Goal: Task Accomplishment & Management: Complete application form

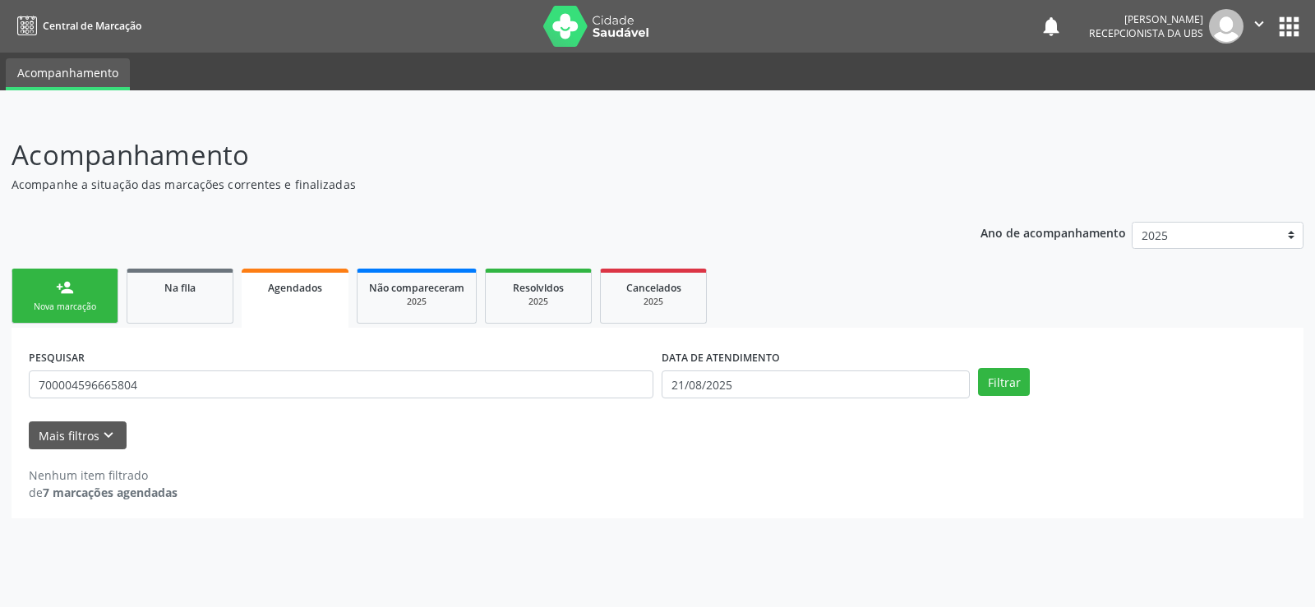
click at [282, 291] on span "Agendados" at bounding box center [295, 288] width 54 height 14
click at [104, 303] on div "Nova marcação" at bounding box center [65, 307] width 82 height 12
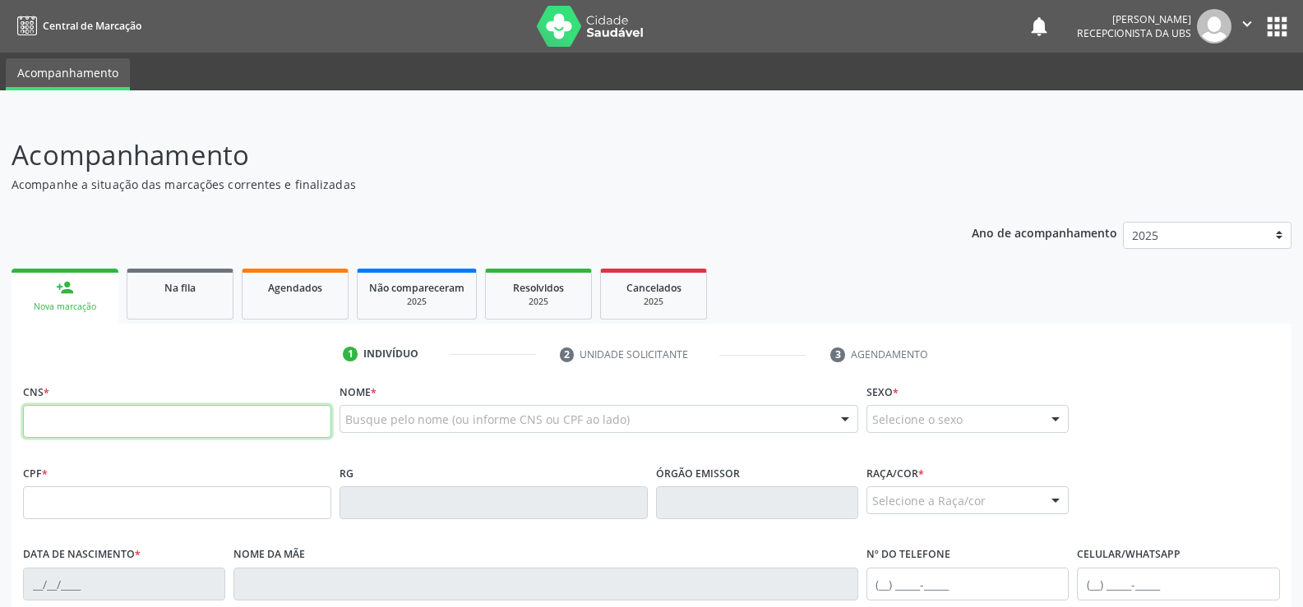
click at [42, 417] on input "text" at bounding box center [177, 421] width 308 height 33
click at [49, 429] on input "text" at bounding box center [177, 421] width 308 height 33
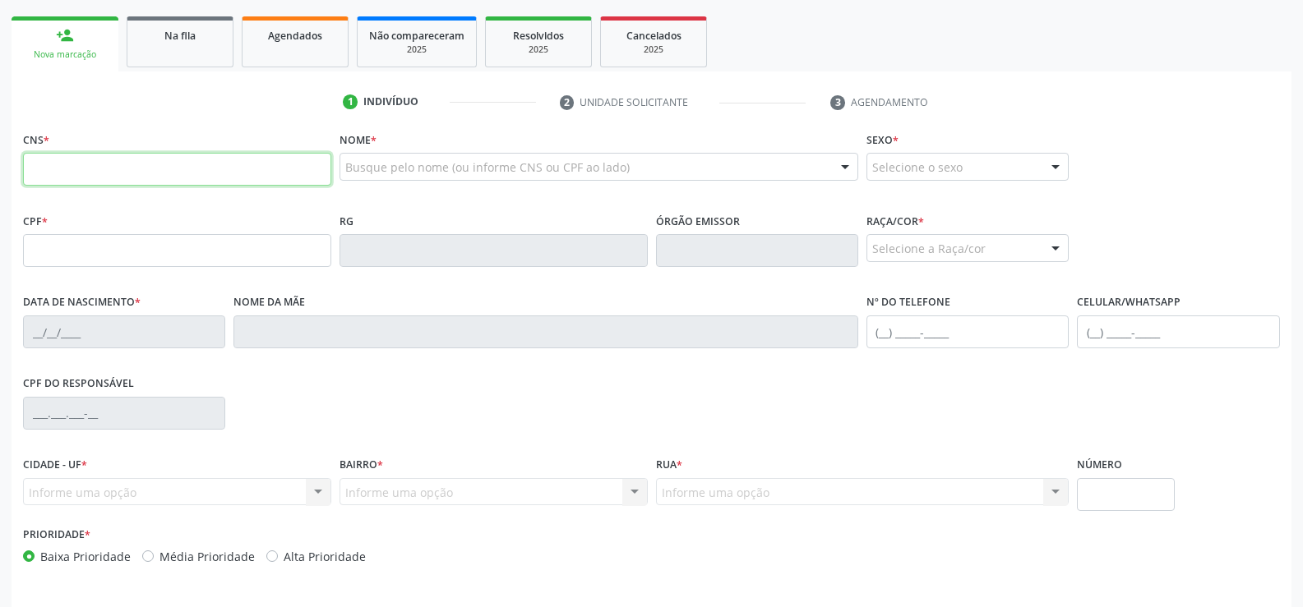
scroll to position [224, 0]
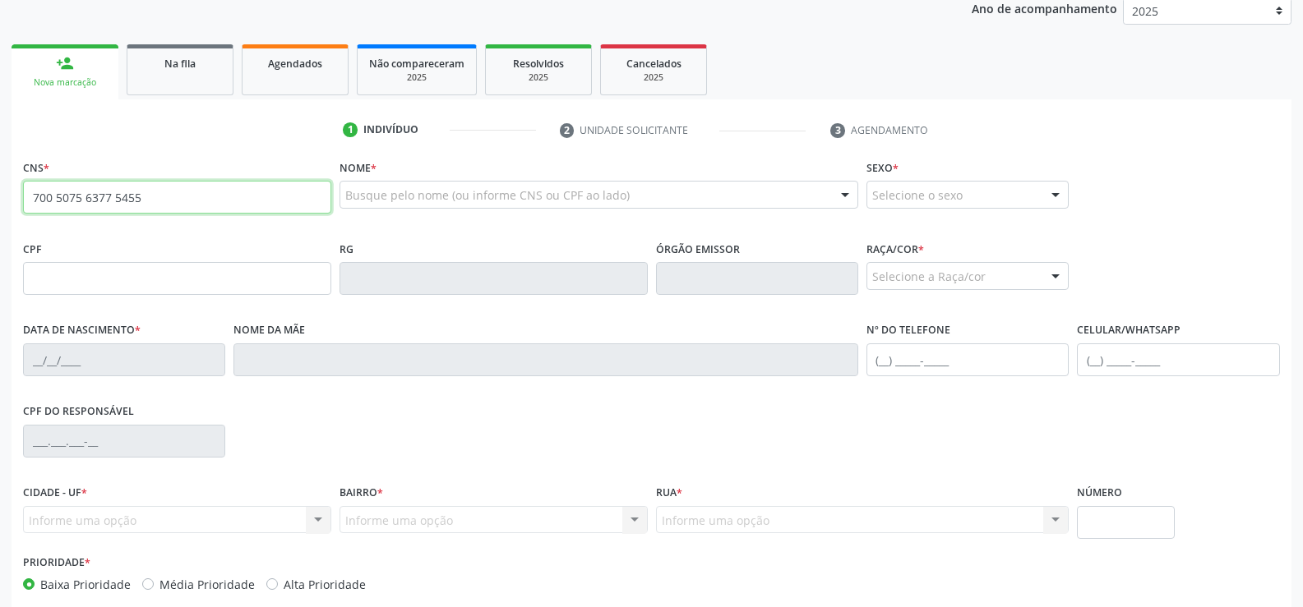
type input "700 5075 6377 5455"
type input "008.425.455-65"
type input "[DATE]"
type input "[PERSON_NAME]"
type input "[PHONE_NUMBER]"
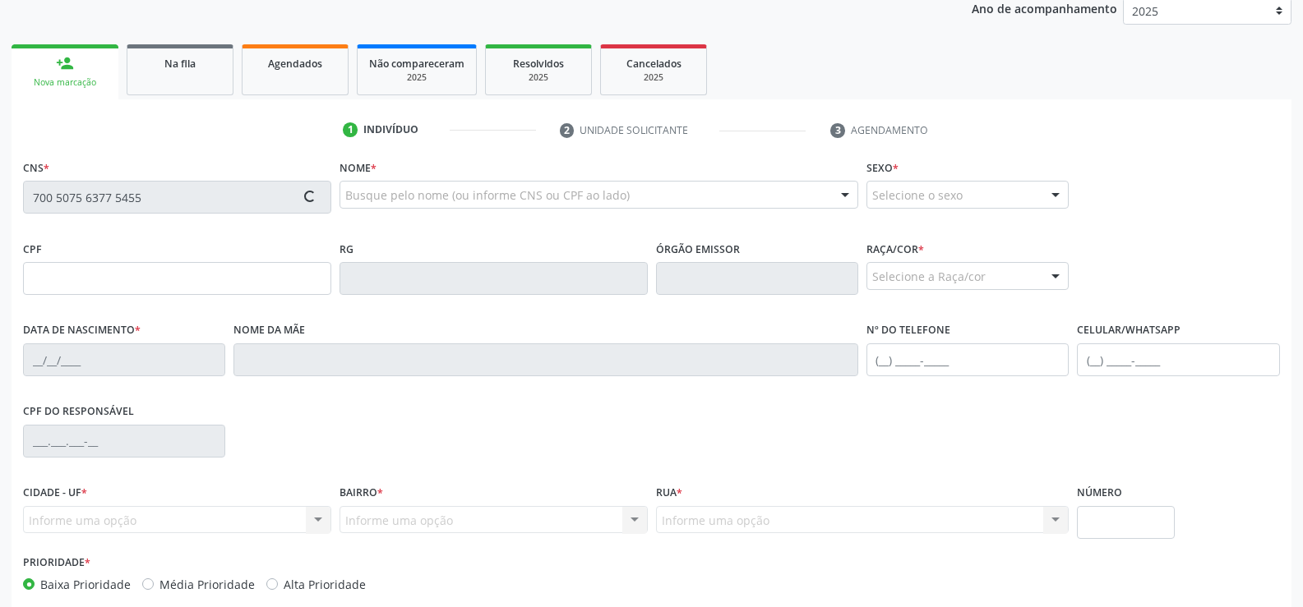
type input "S/N"
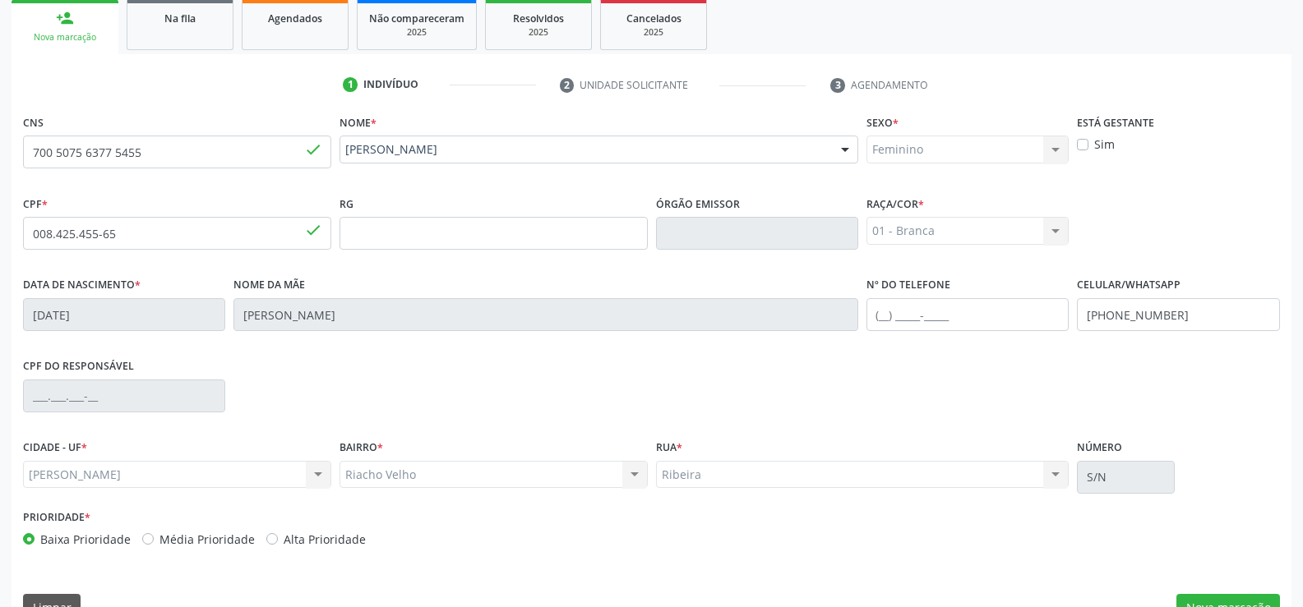
scroll to position [307, 0]
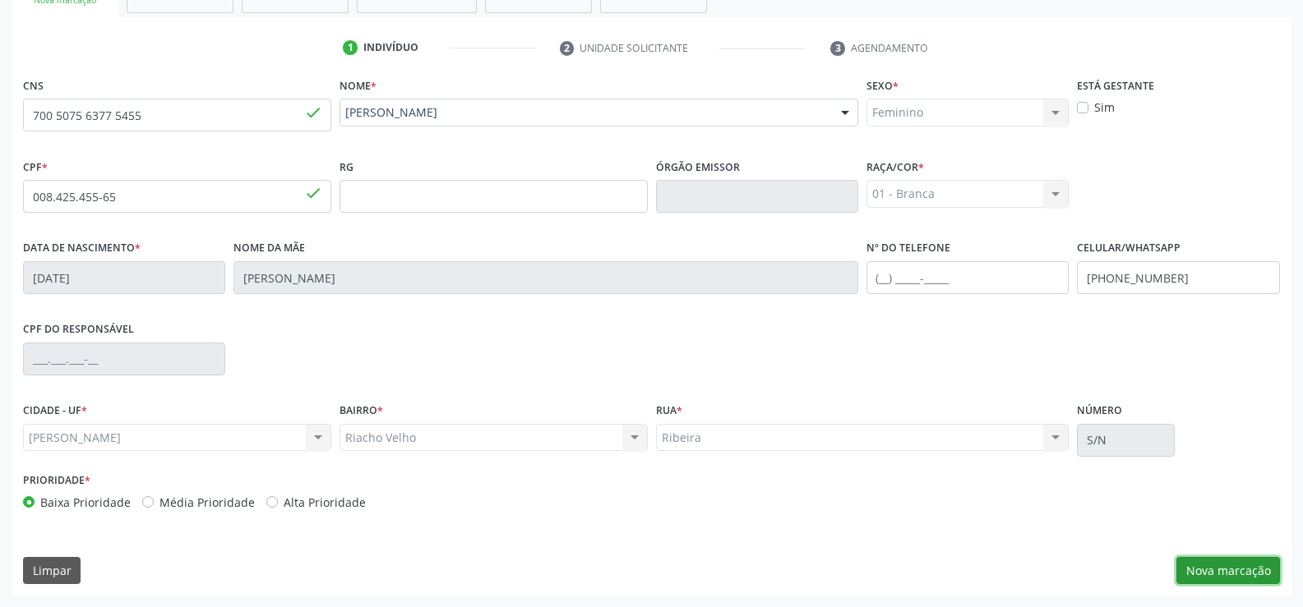
click at [1231, 570] on button "Nova marcação" at bounding box center [1228, 571] width 104 height 28
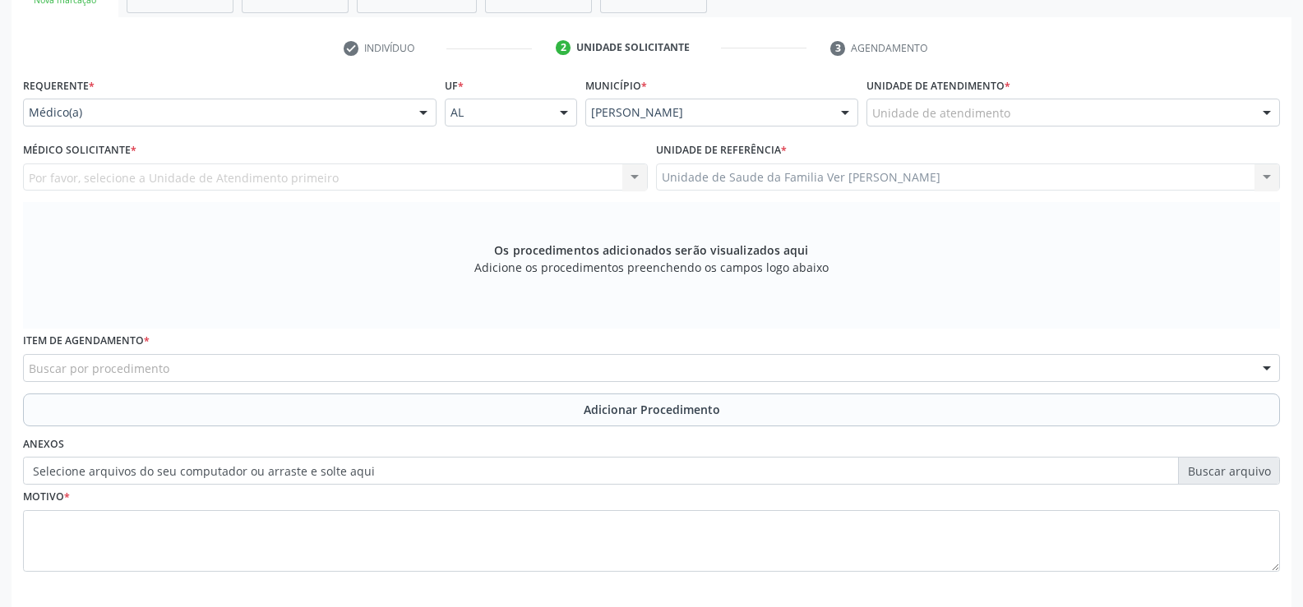
click at [1263, 102] on div at bounding box center [1266, 113] width 25 height 28
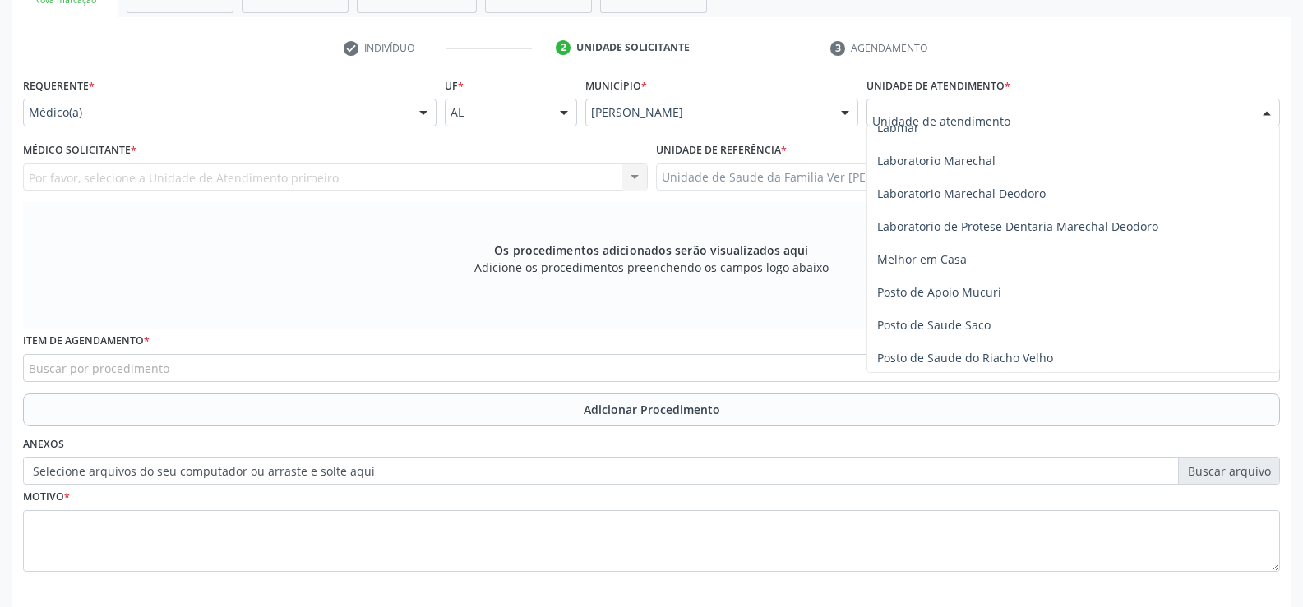
scroll to position [575, 0]
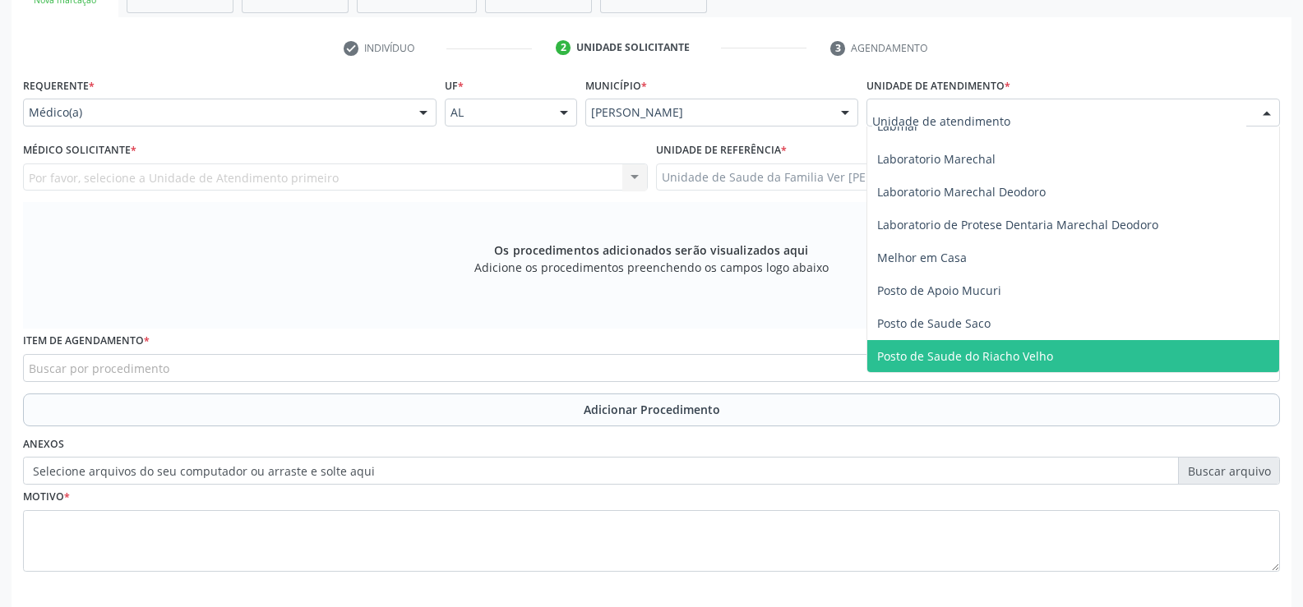
click at [996, 347] on span "Posto de Saude do Riacho Velho" at bounding box center [1073, 356] width 412 height 33
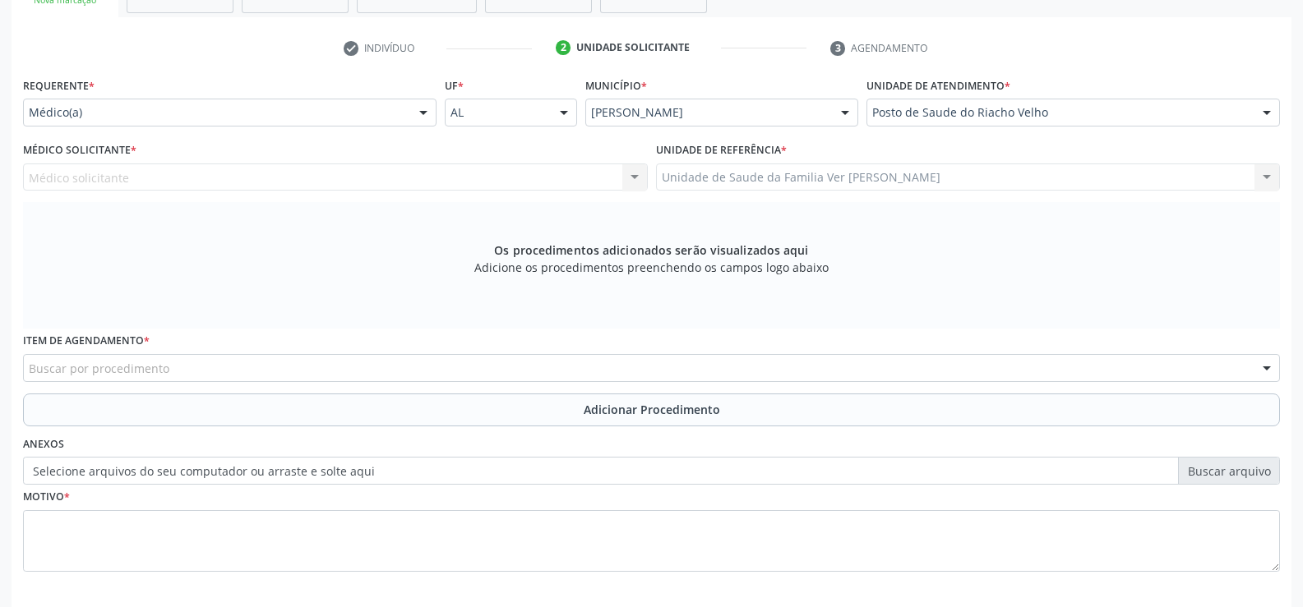
click at [427, 113] on div at bounding box center [423, 113] width 25 height 28
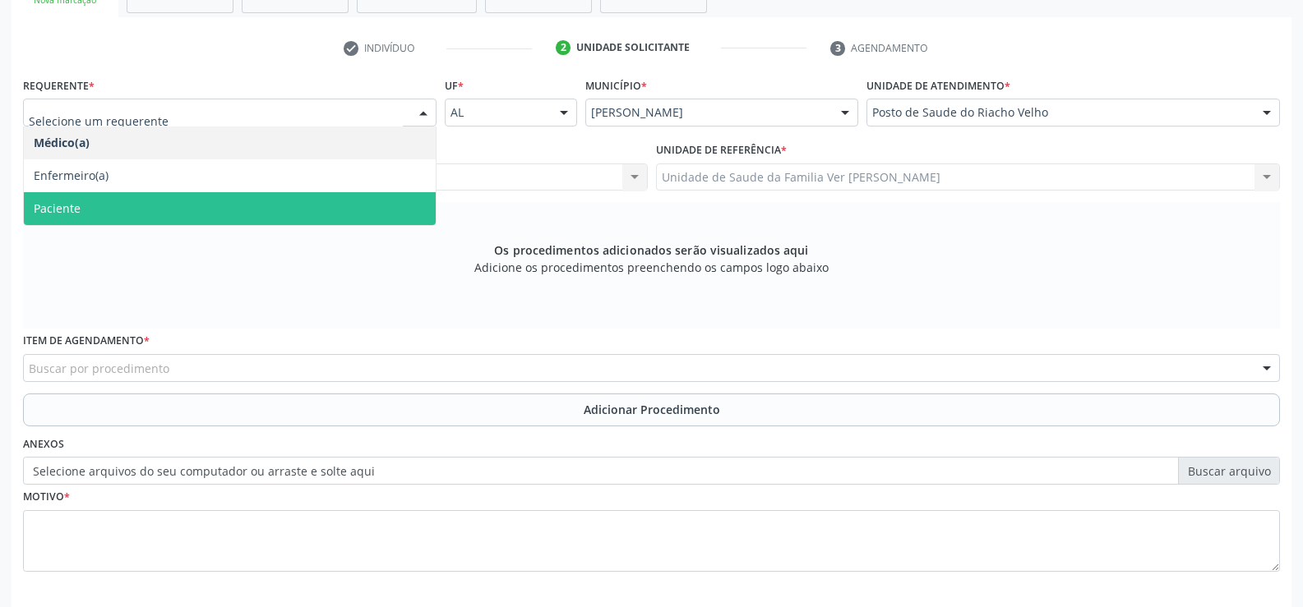
click at [285, 206] on span "Paciente" at bounding box center [230, 208] width 412 height 33
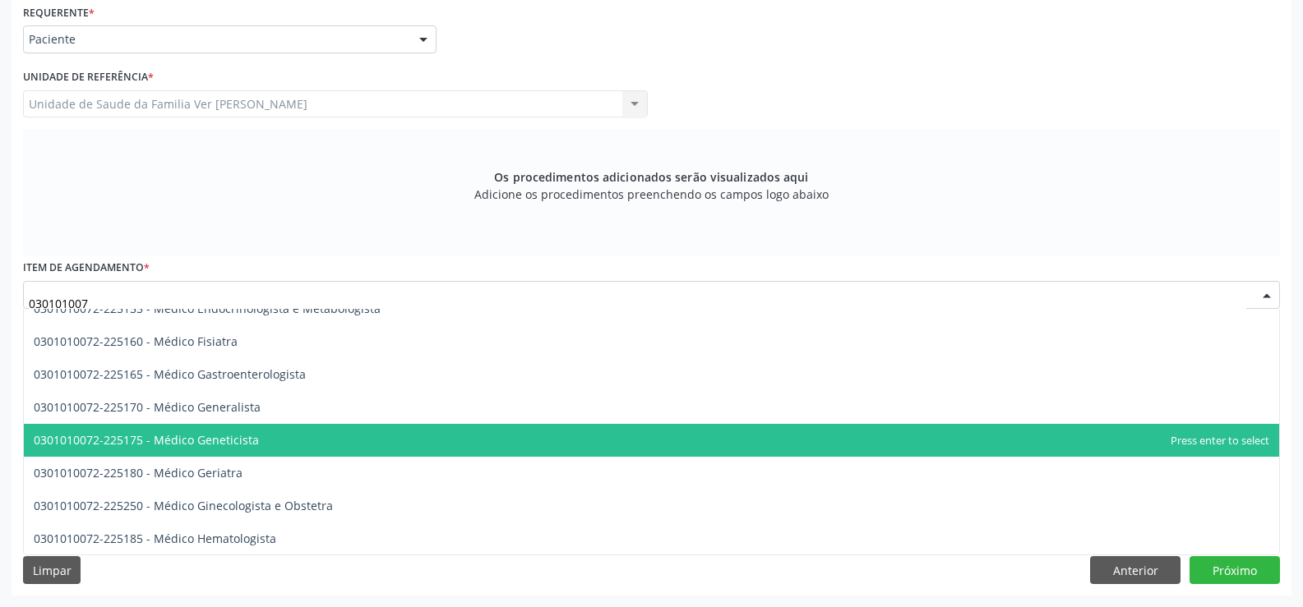
scroll to position [2023, 0]
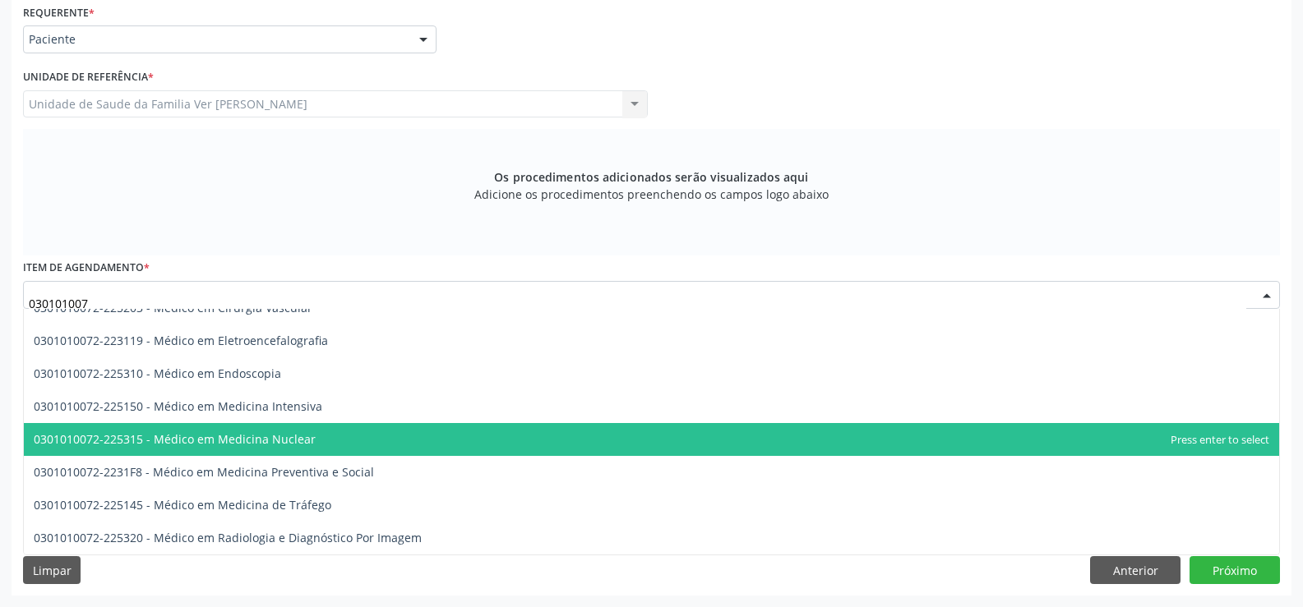
type input "0301010072"
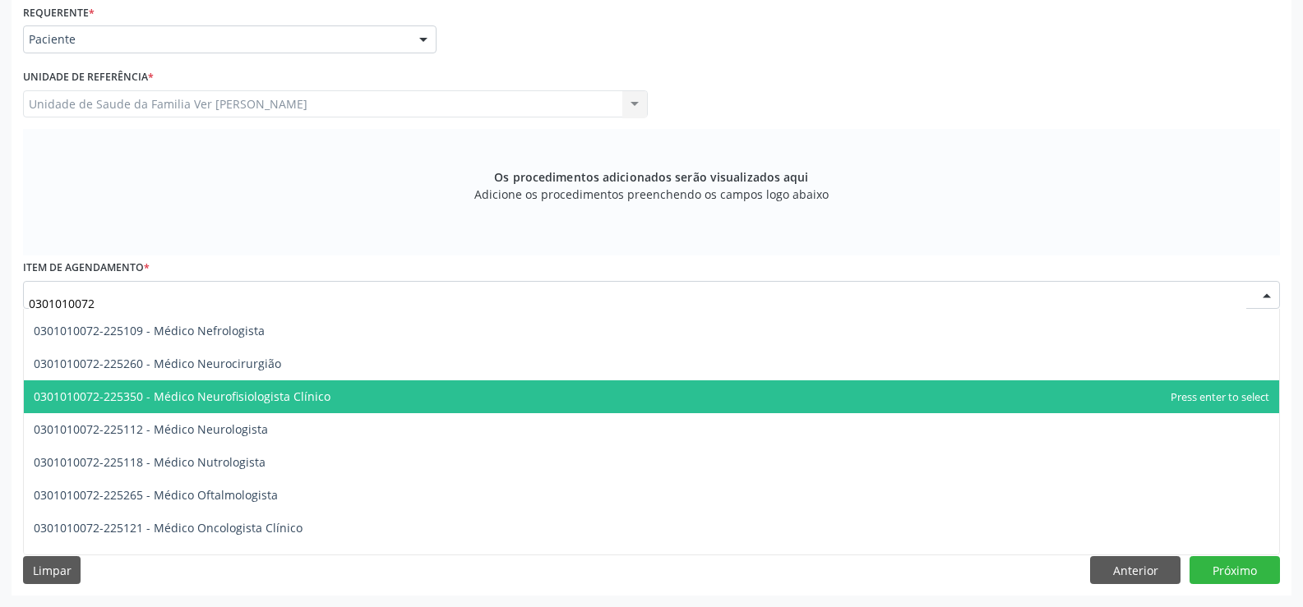
scroll to position [1365, 0]
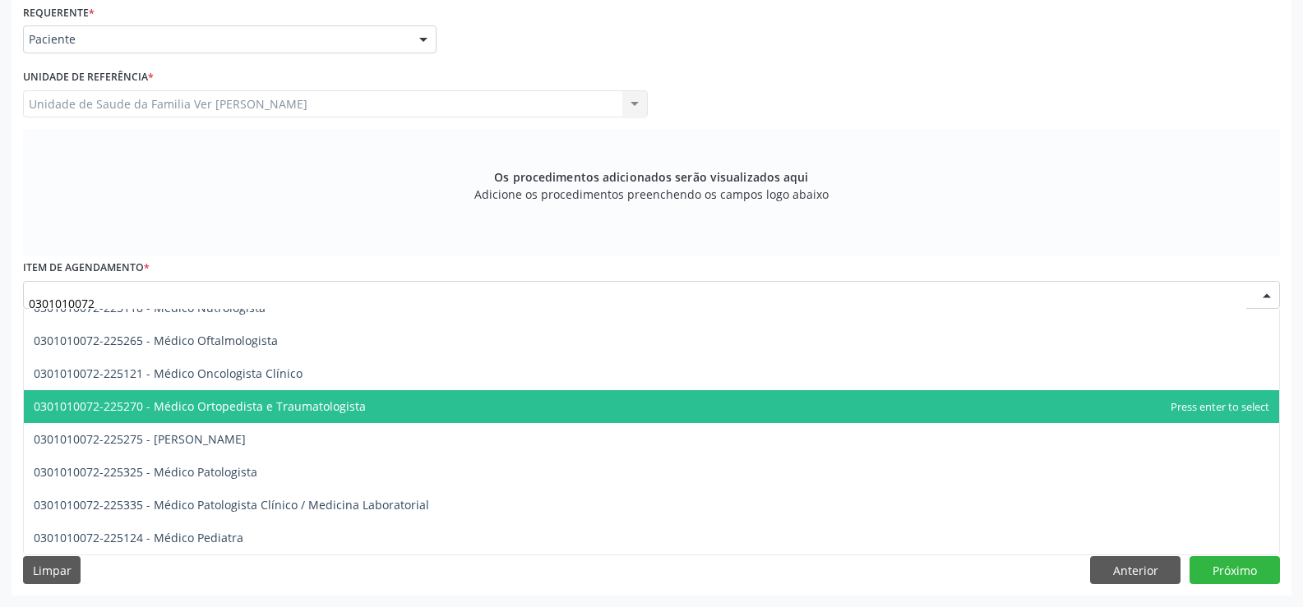
click at [326, 404] on span "0301010072-225270 - Médico Ortopedista e Traumatologista" at bounding box center [200, 407] width 332 height 16
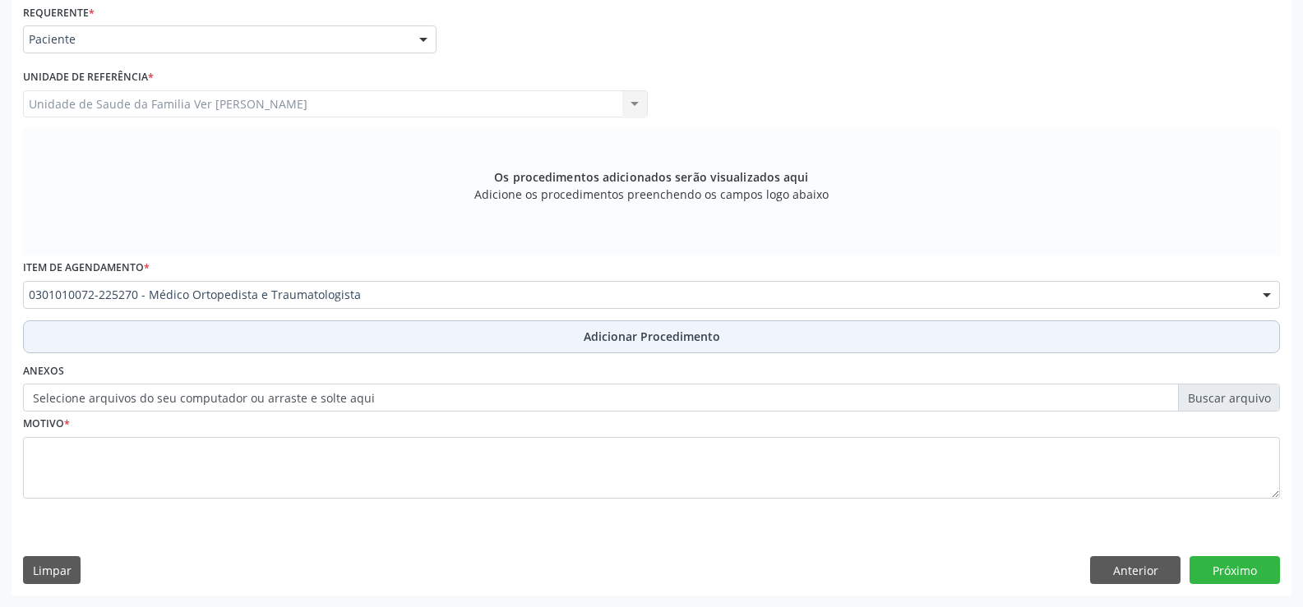
click at [619, 341] on span "Adicionar Procedimento" at bounding box center [652, 336] width 136 height 17
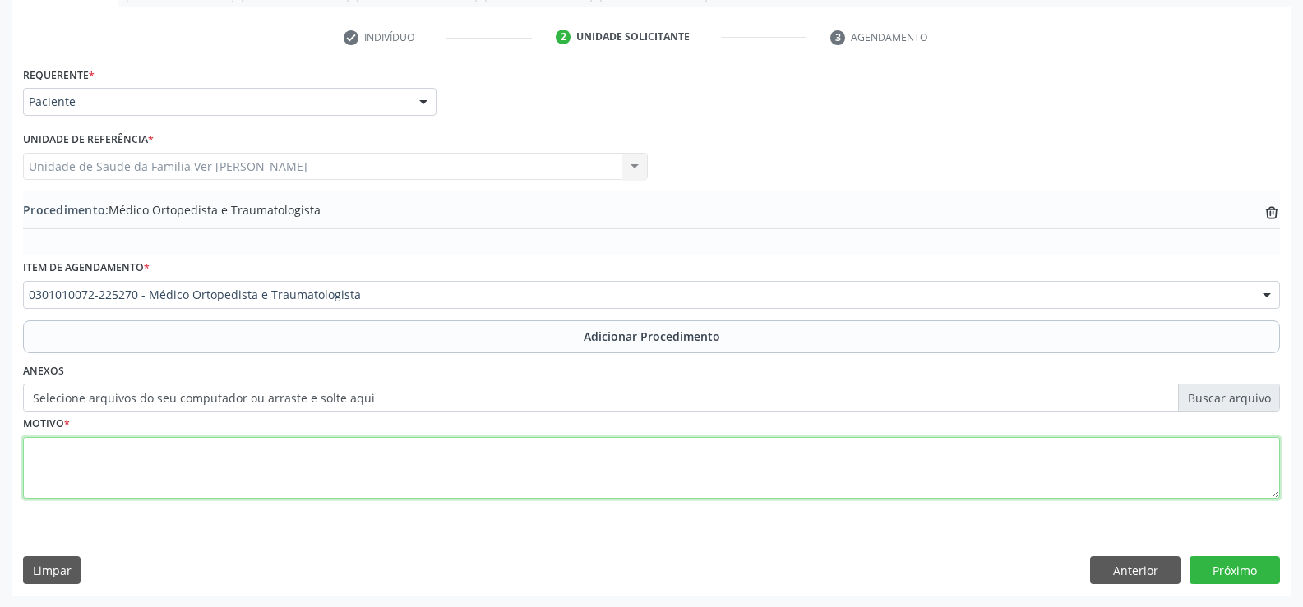
click at [54, 480] on textarea at bounding box center [651, 468] width 1257 height 62
type textarea "lombalgia irradida para MM2"
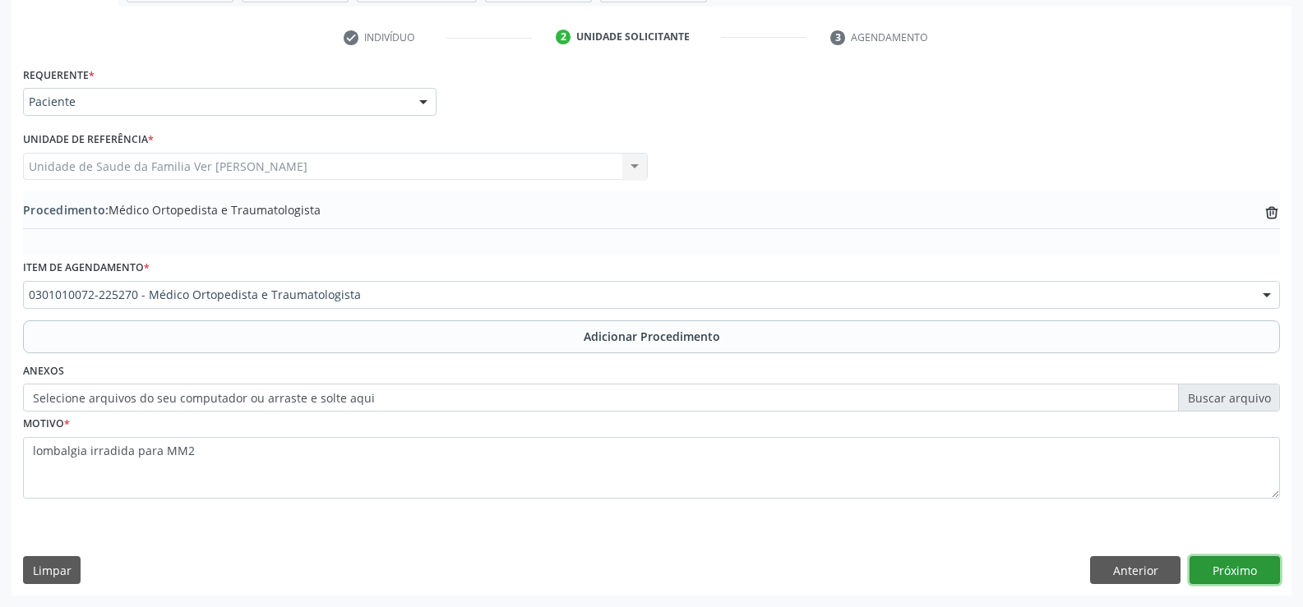
click at [1242, 567] on button "Próximo" at bounding box center [1234, 570] width 90 height 28
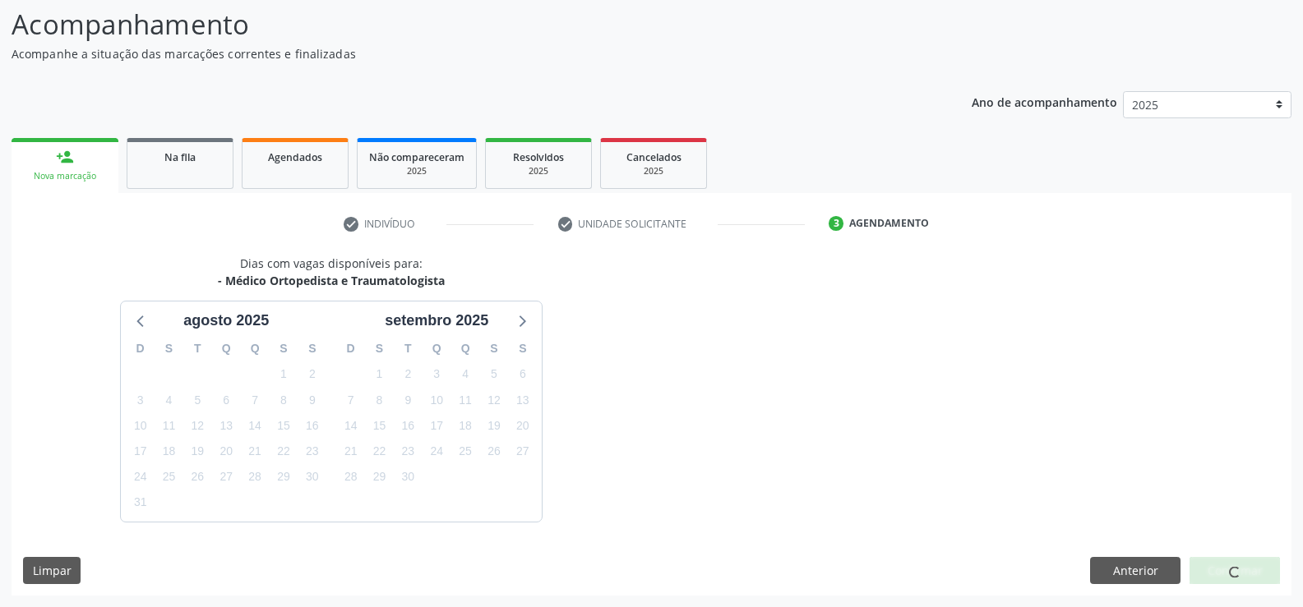
scroll to position [179, 0]
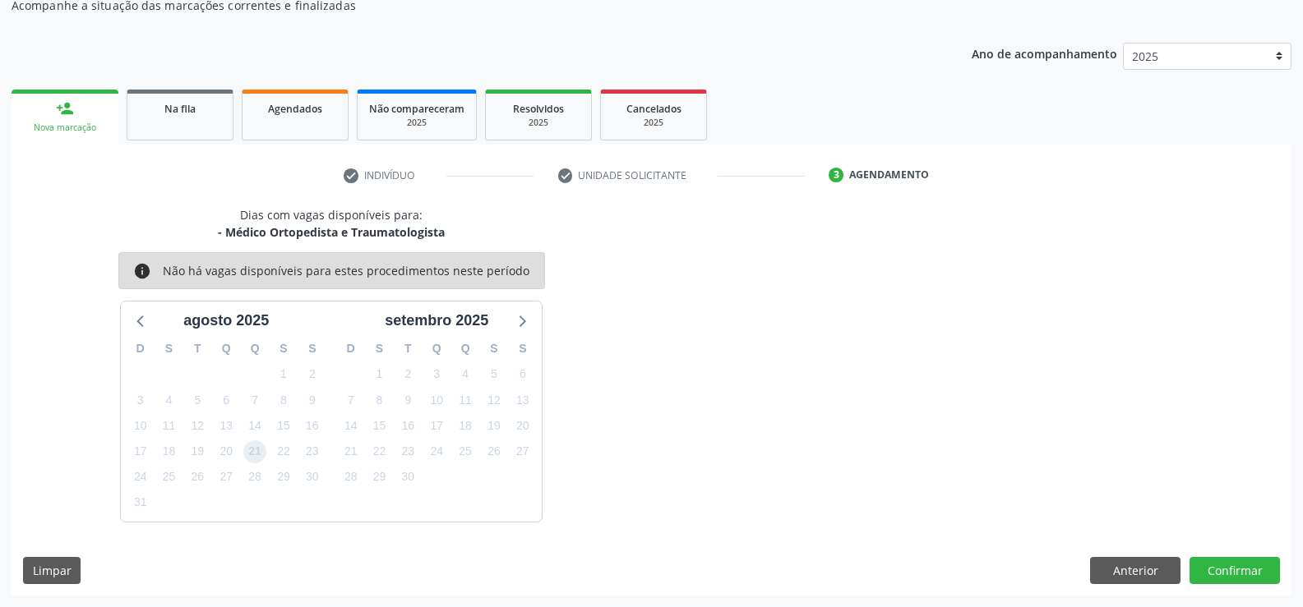
click at [260, 455] on span "21" at bounding box center [254, 452] width 23 height 23
click at [1245, 570] on button "Confirmar" at bounding box center [1234, 571] width 90 height 28
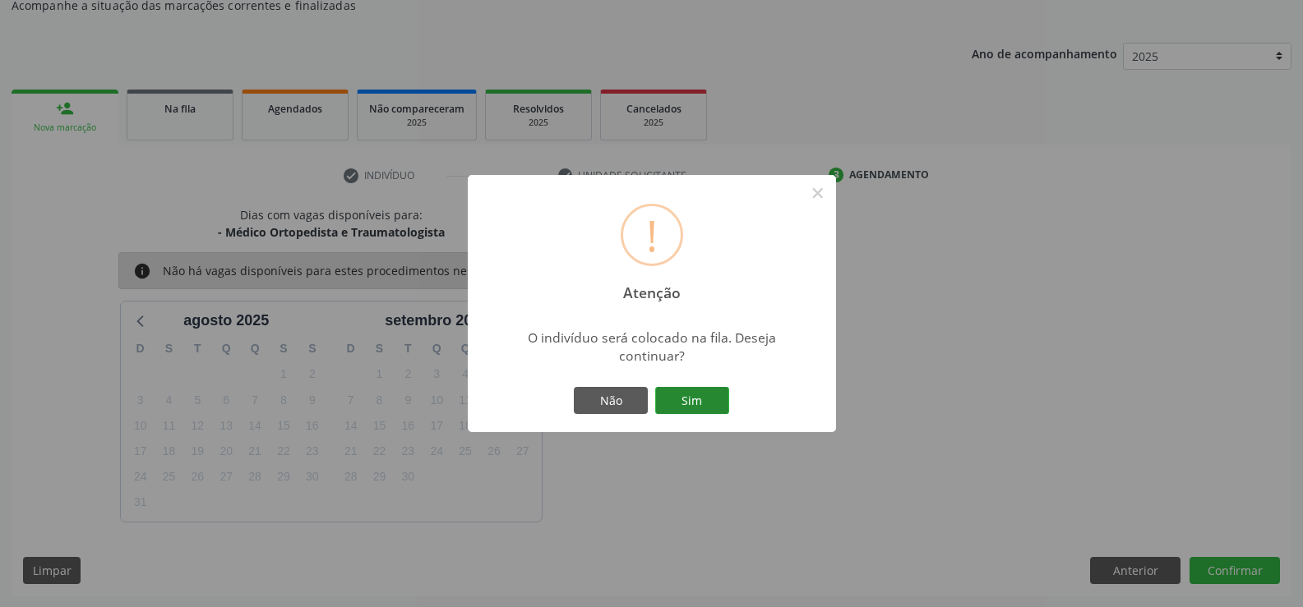
click at [718, 395] on button "Sim" at bounding box center [692, 401] width 74 height 28
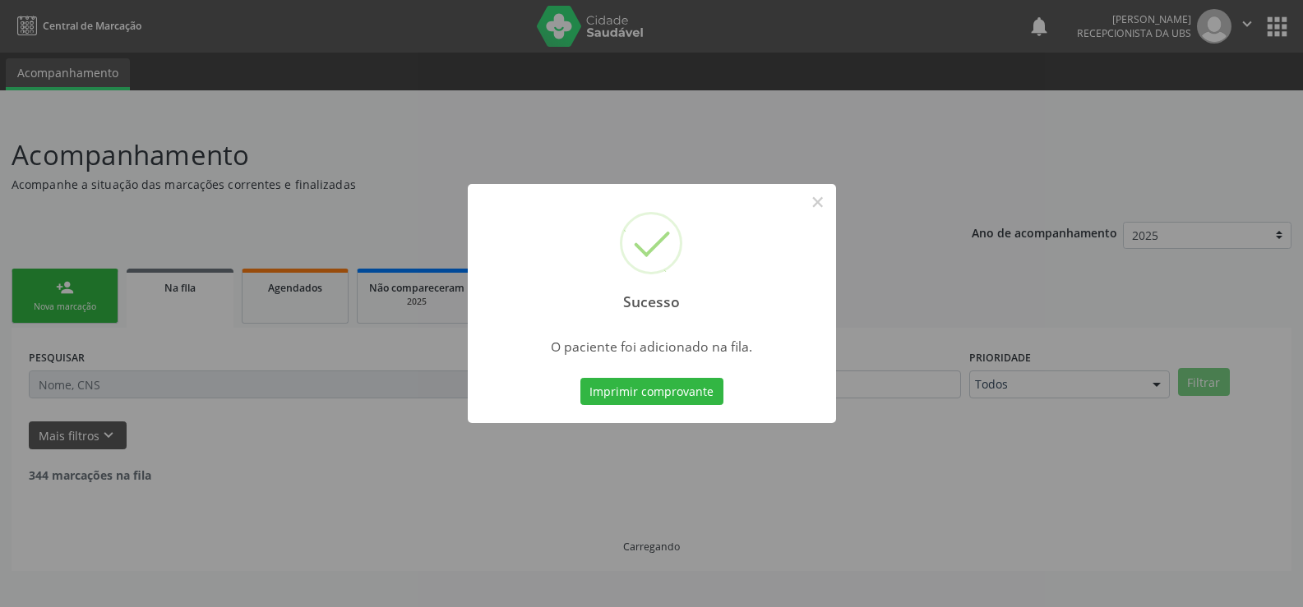
scroll to position [0, 0]
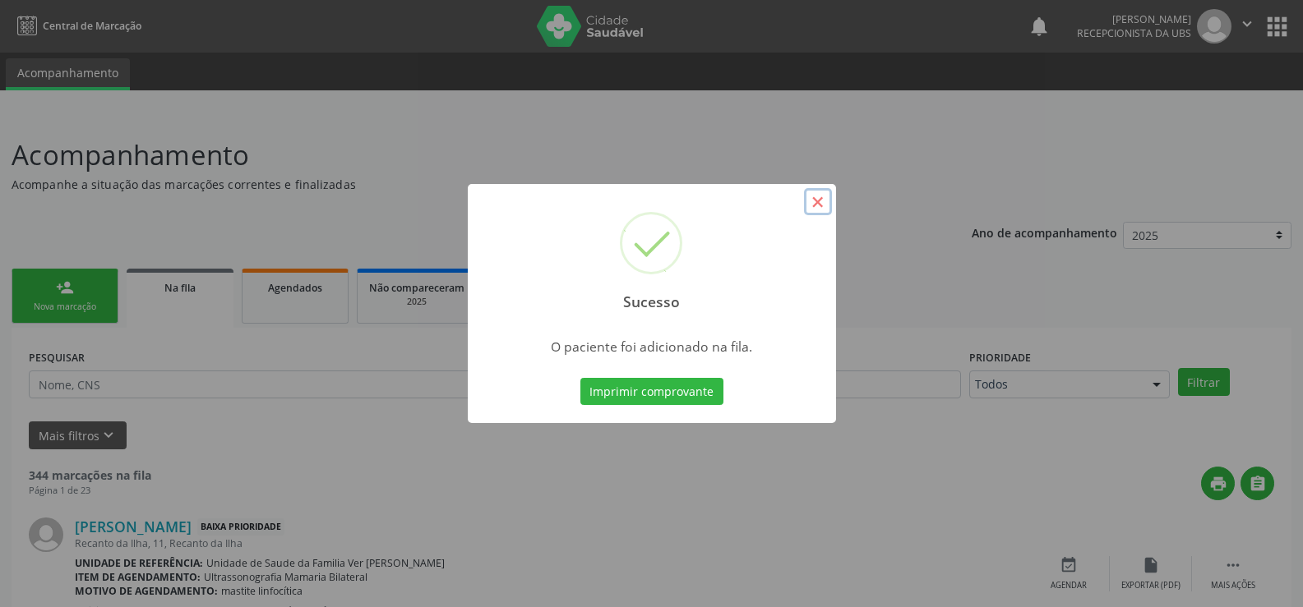
click at [814, 203] on button "×" at bounding box center [818, 202] width 28 height 28
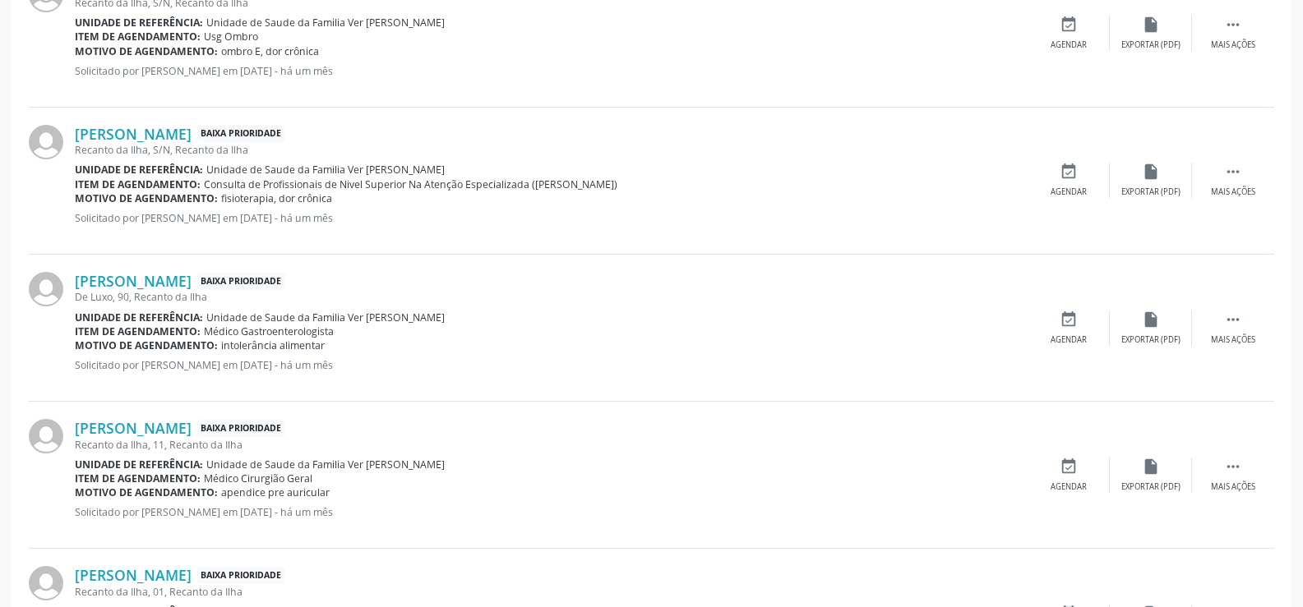
scroll to position [2220, 0]
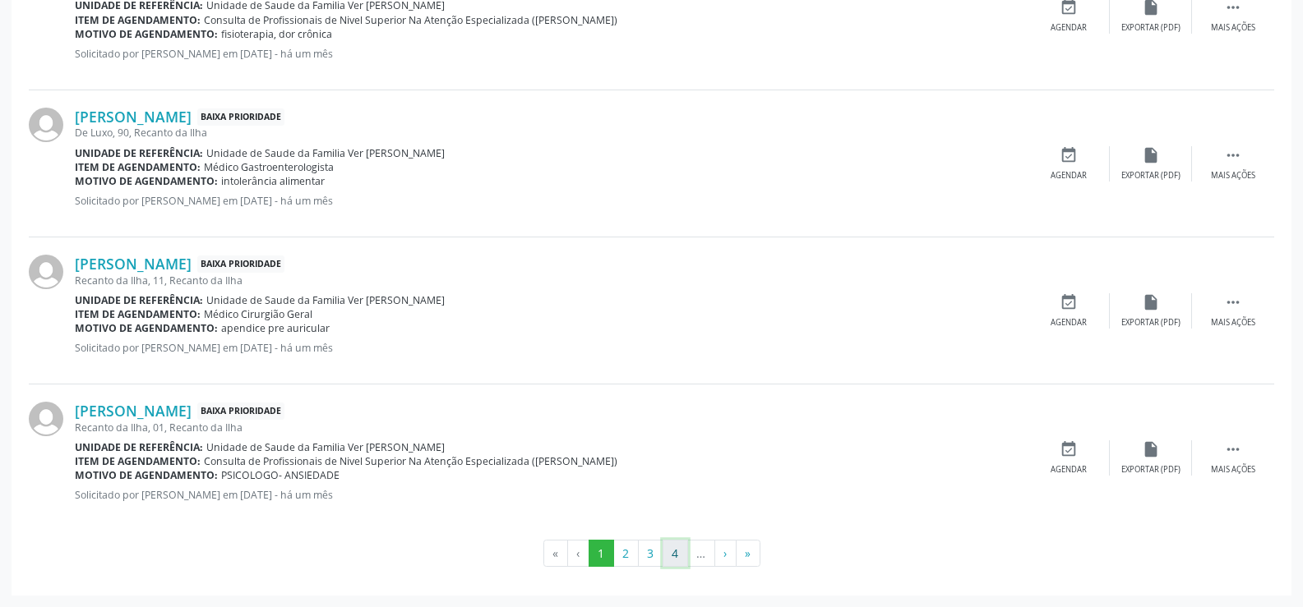
click at [675, 556] on button "4" at bounding box center [675, 554] width 25 height 28
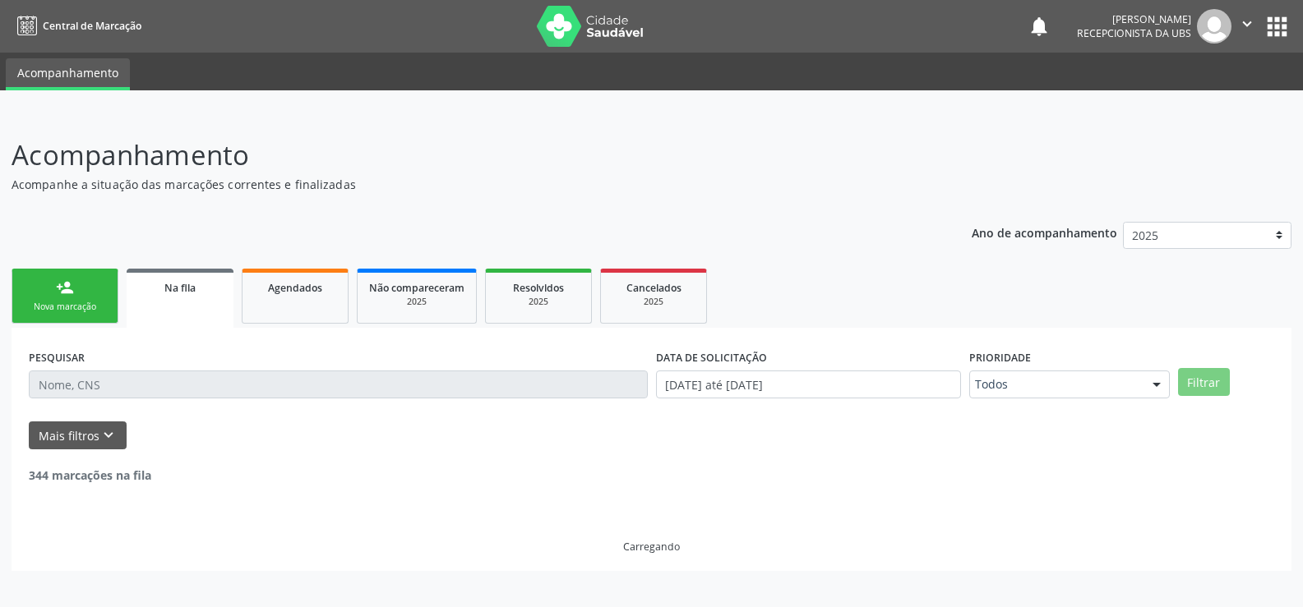
scroll to position [0, 0]
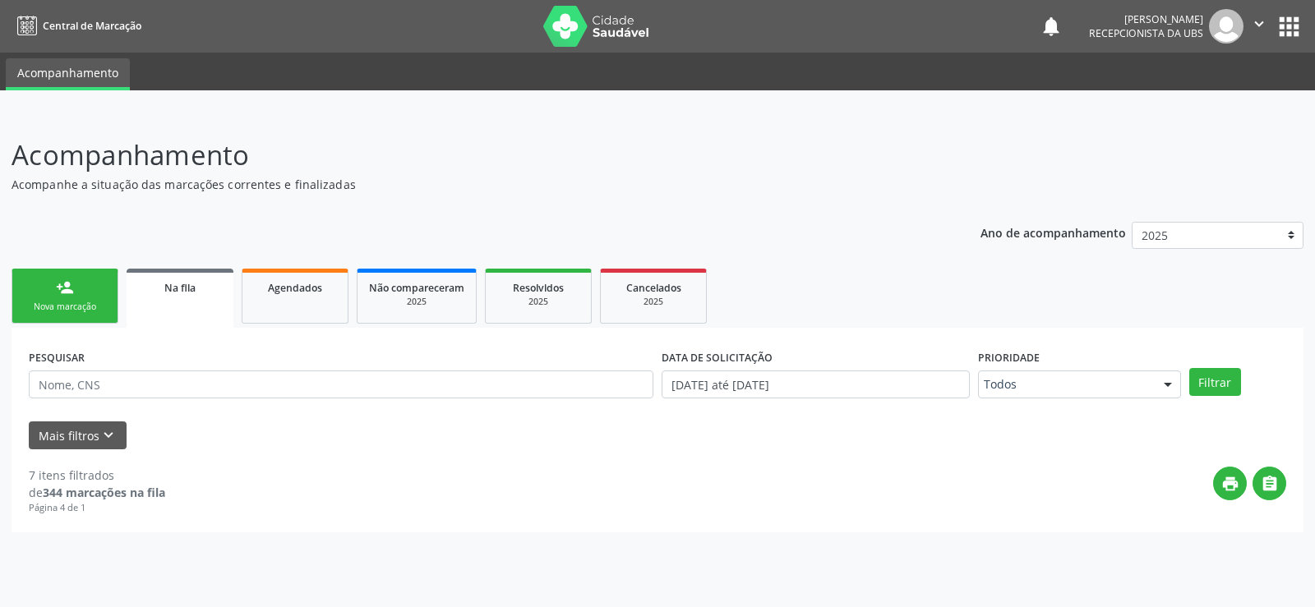
click at [113, 487] on strong "344 marcações na fila" at bounding box center [104, 493] width 122 height 16
click at [103, 442] on icon "keyboard_arrow_down" at bounding box center [108, 436] width 18 height 18
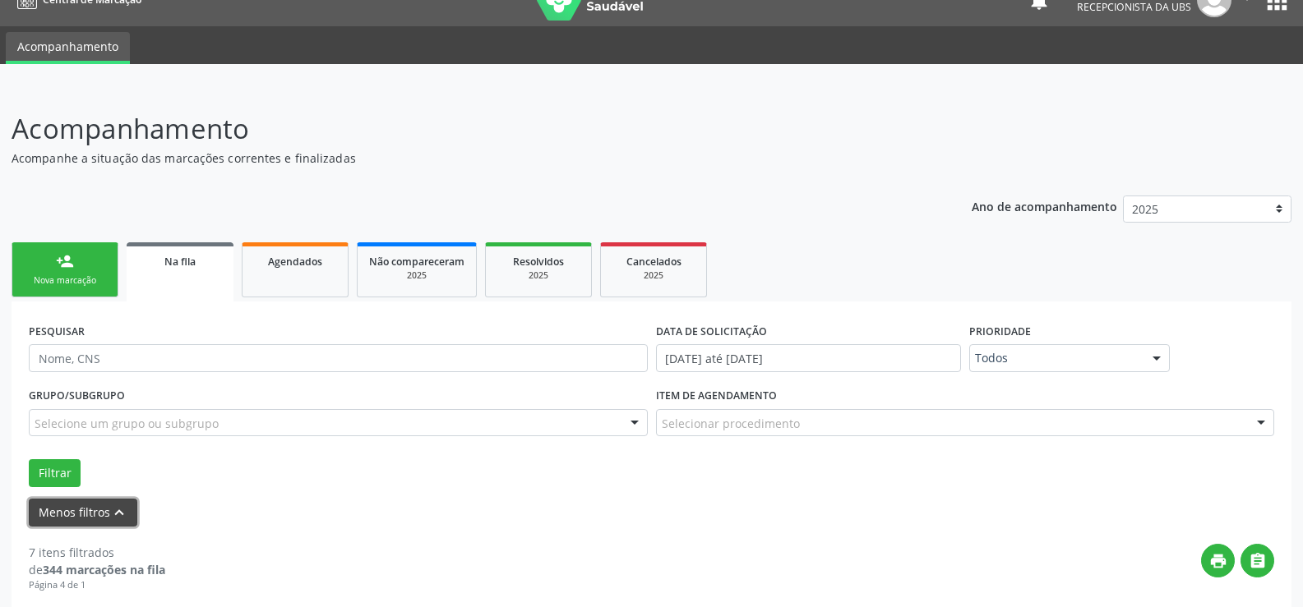
scroll to position [40, 0]
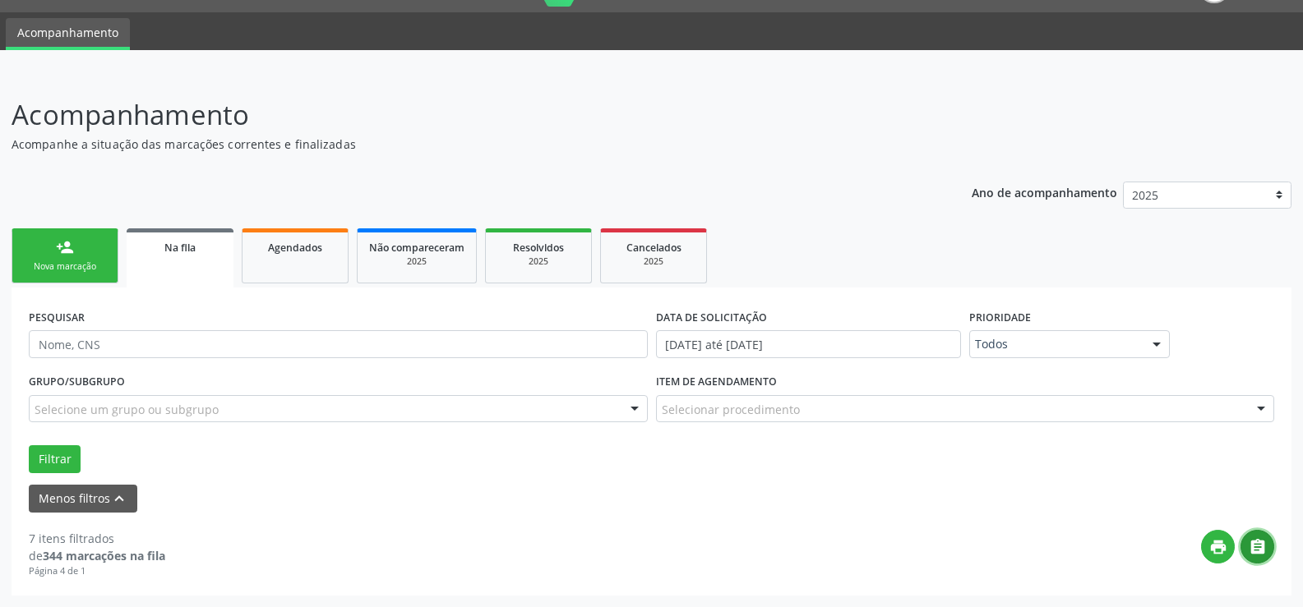
click at [1264, 555] on icon "" at bounding box center [1258, 547] width 18 height 18
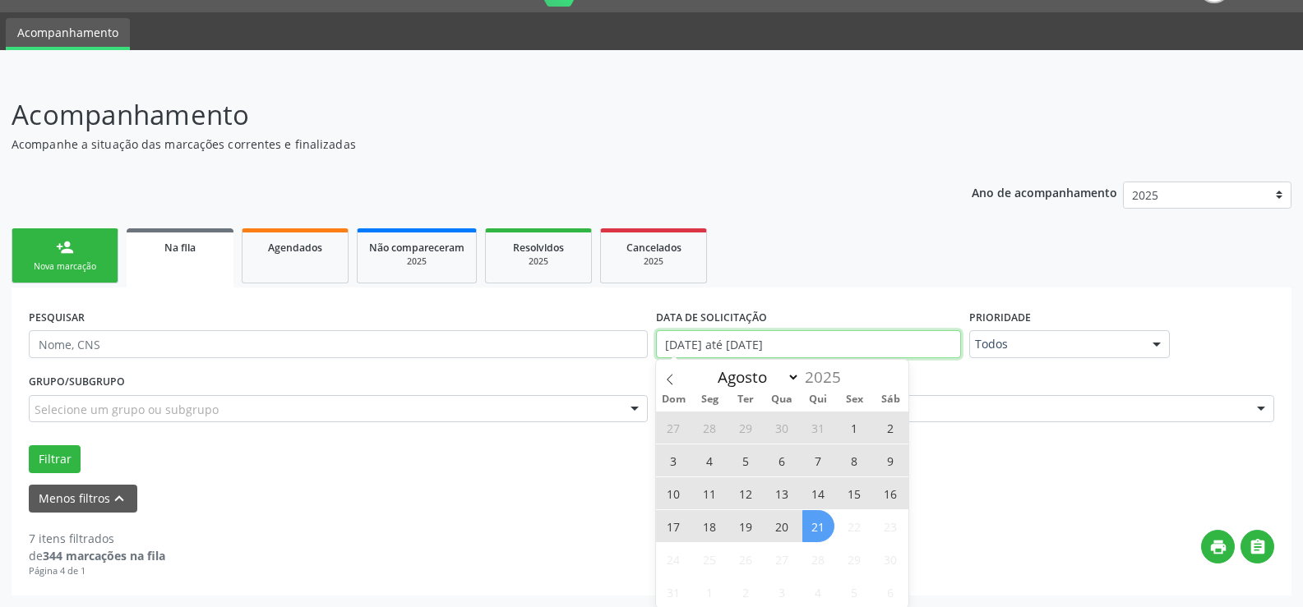
click at [686, 346] on input "[DATE] até [DATE]" at bounding box center [808, 344] width 305 height 28
click at [853, 429] on span "1" at bounding box center [854, 428] width 32 height 32
type input "[DATE]"
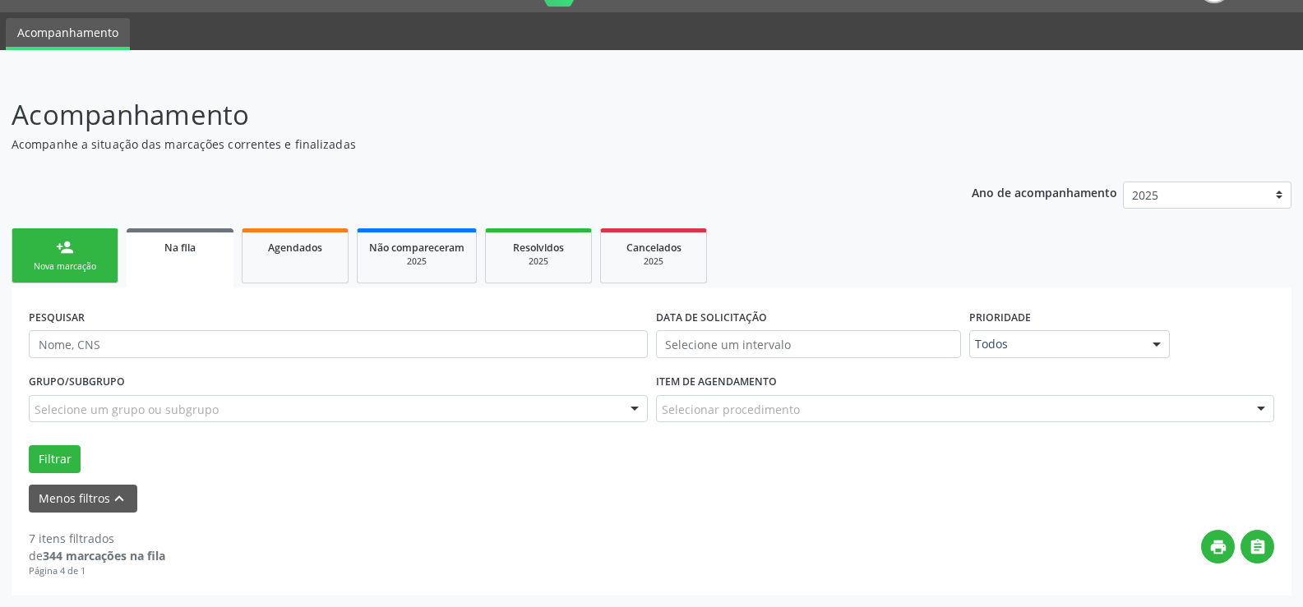
click at [1190, 515] on div "7 itens filtrados de 344 marcações na fila Página 4 de 1 print " at bounding box center [651, 546] width 1245 height 66
click at [51, 459] on button "Filtrar" at bounding box center [55, 460] width 52 height 28
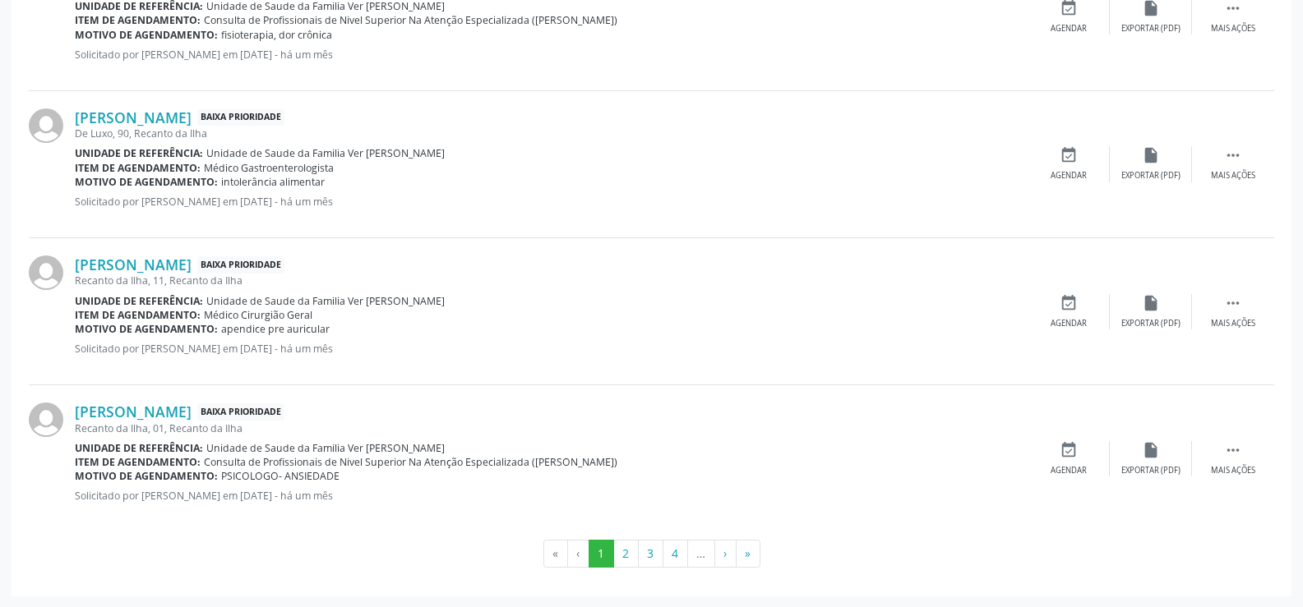
scroll to position [2324, 0]
click at [671, 559] on button "4" at bounding box center [675, 553] width 25 height 28
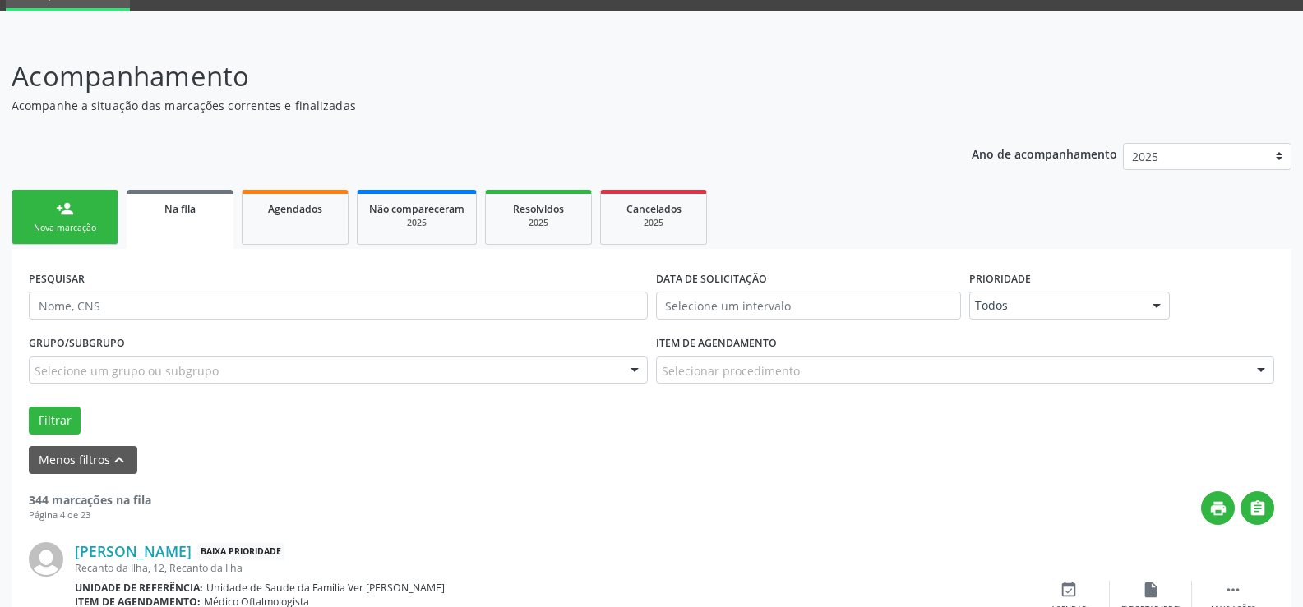
scroll to position [2281, 0]
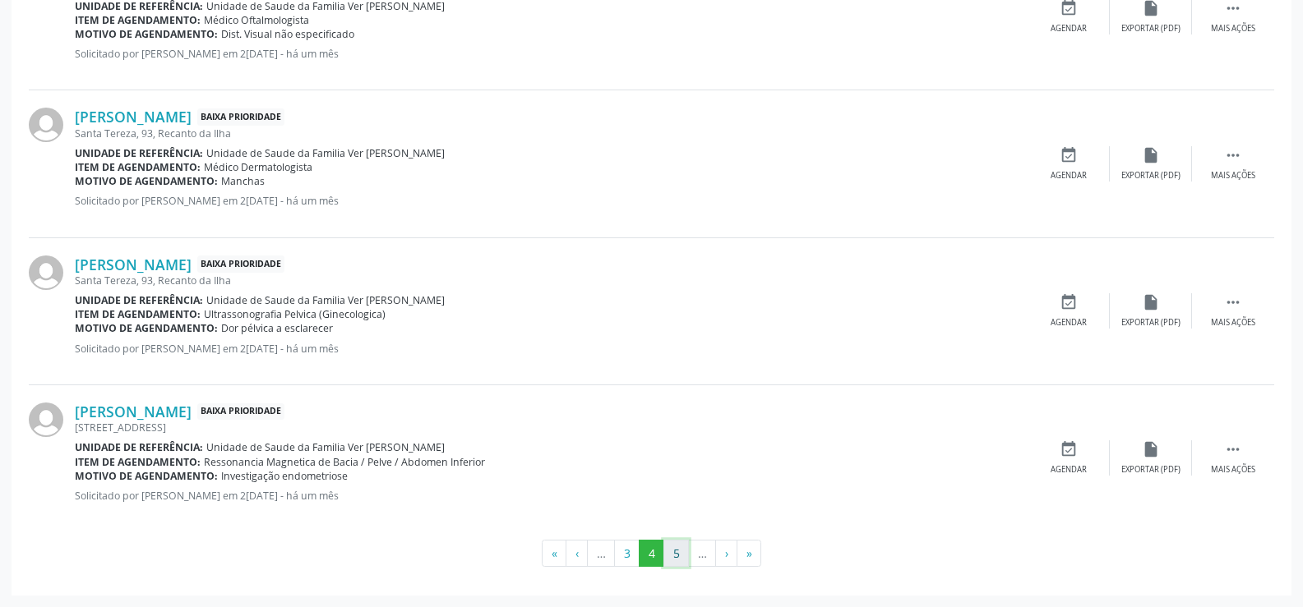
click at [672, 548] on button "5" at bounding box center [675, 554] width 25 height 28
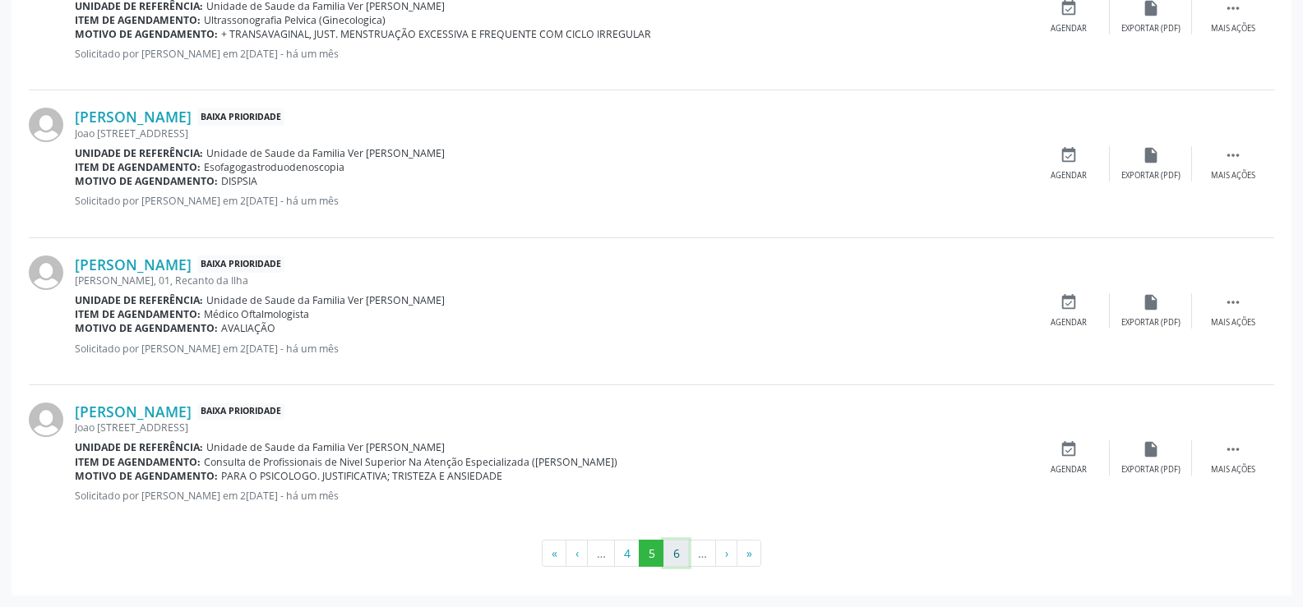
click at [676, 551] on button "6" at bounding box center [675, 554] width 25 height 28
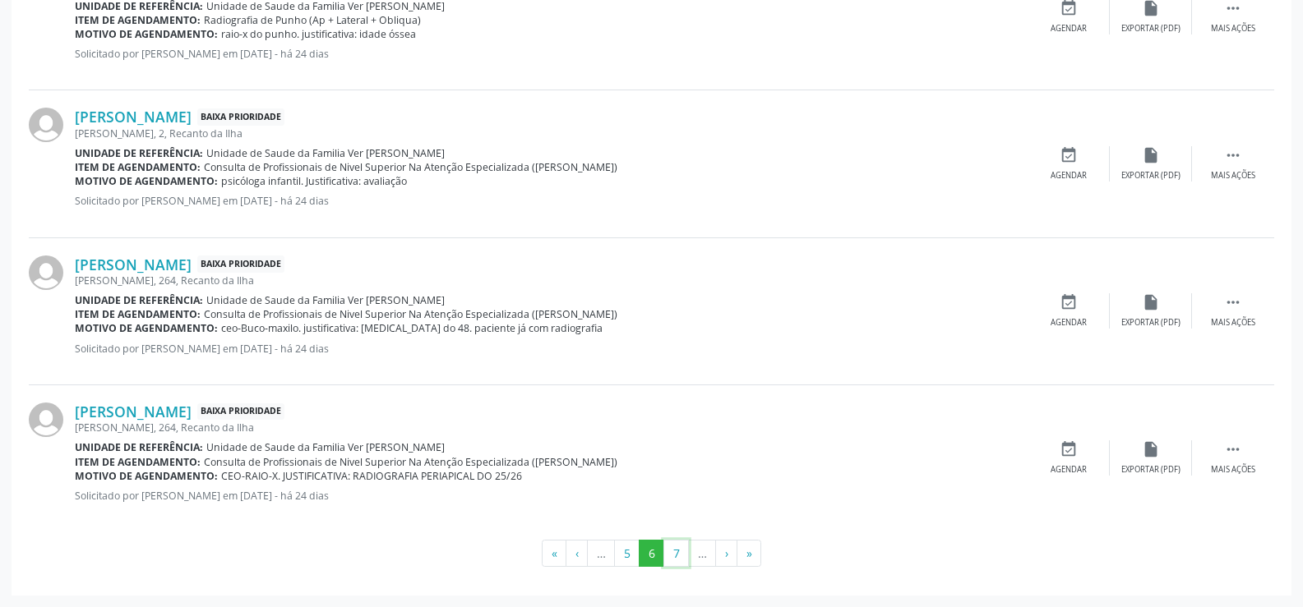
click at [676, 551] on button "7" at bounding box center [675, 554] width 25 height 28
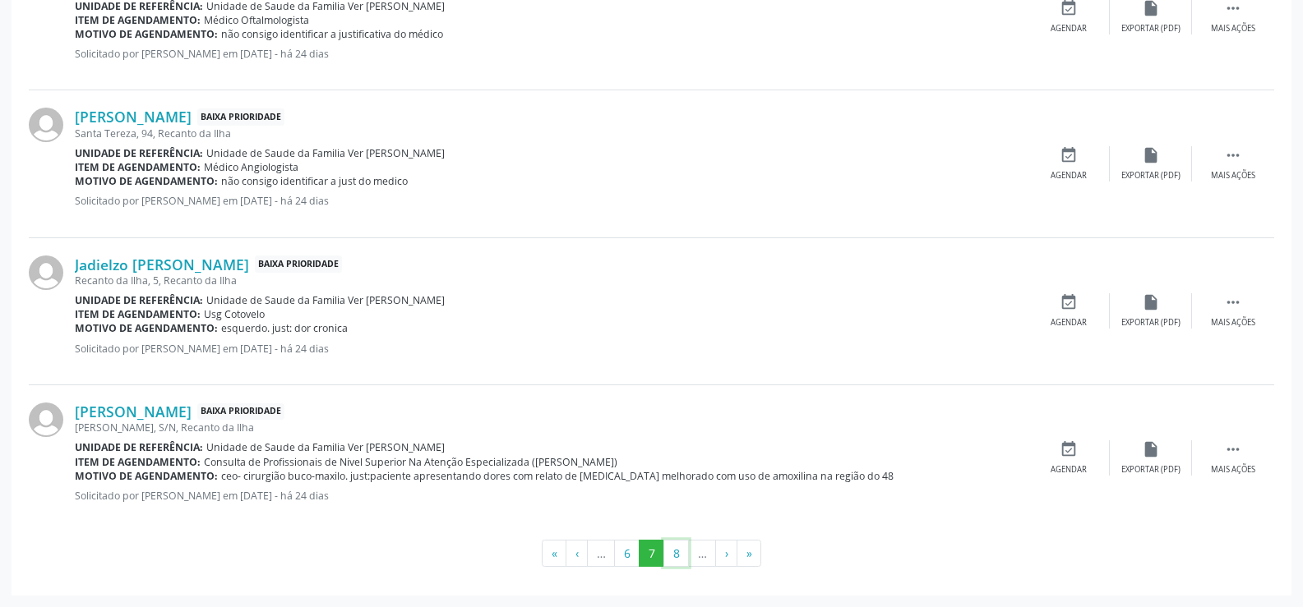
click at [676, 551] on button "8" at bounding box center [675, 554] width 25 height 28
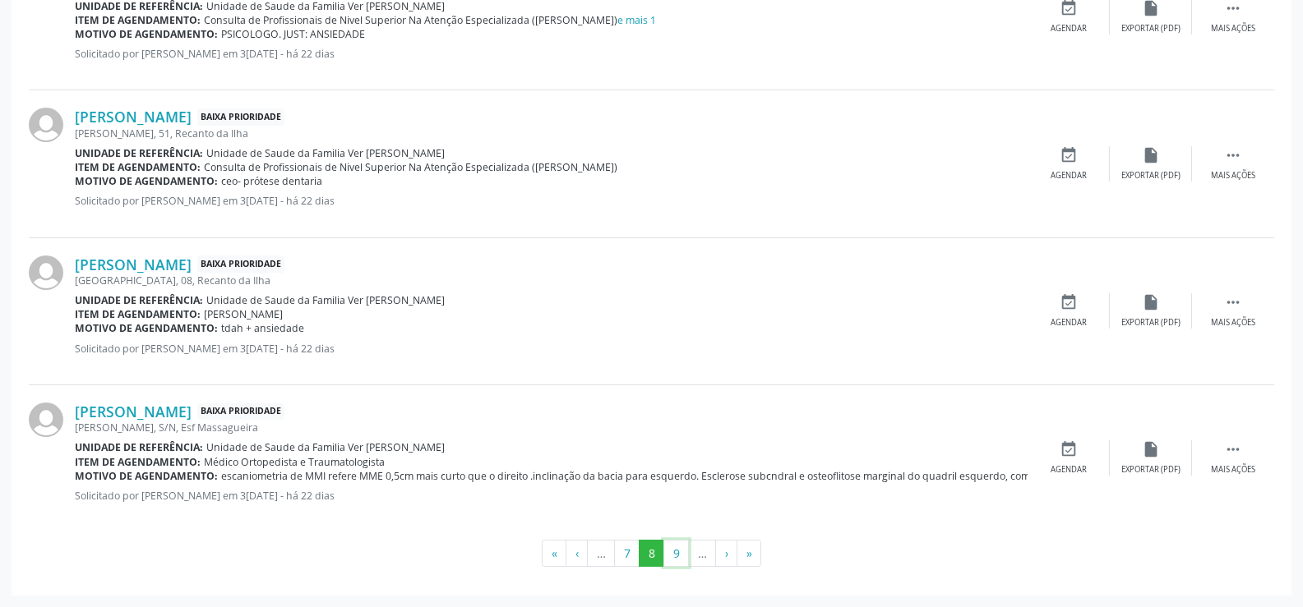
click at [676, 551] on button "9" at bounding box center [675, 554] width 25 height 28
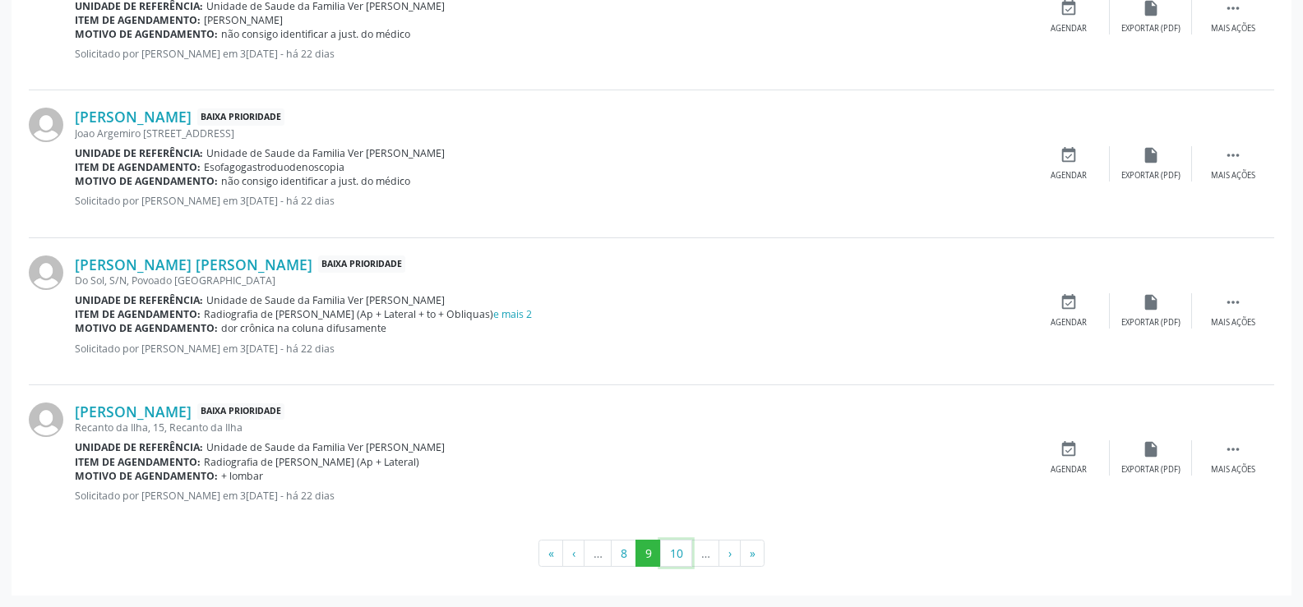
click at [676, 551] on button "10" at bounding box center [676, 554] width 32 height 28
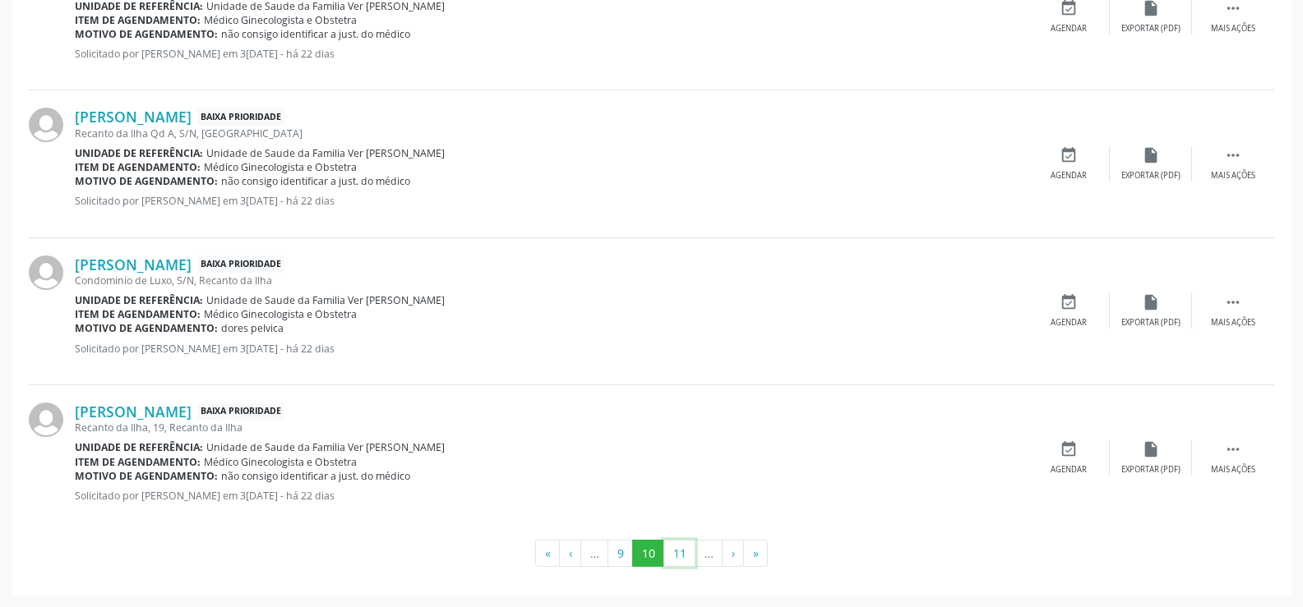
click at [676, 551] on button "11" at bounding box center [679, 554] width 32 height 28
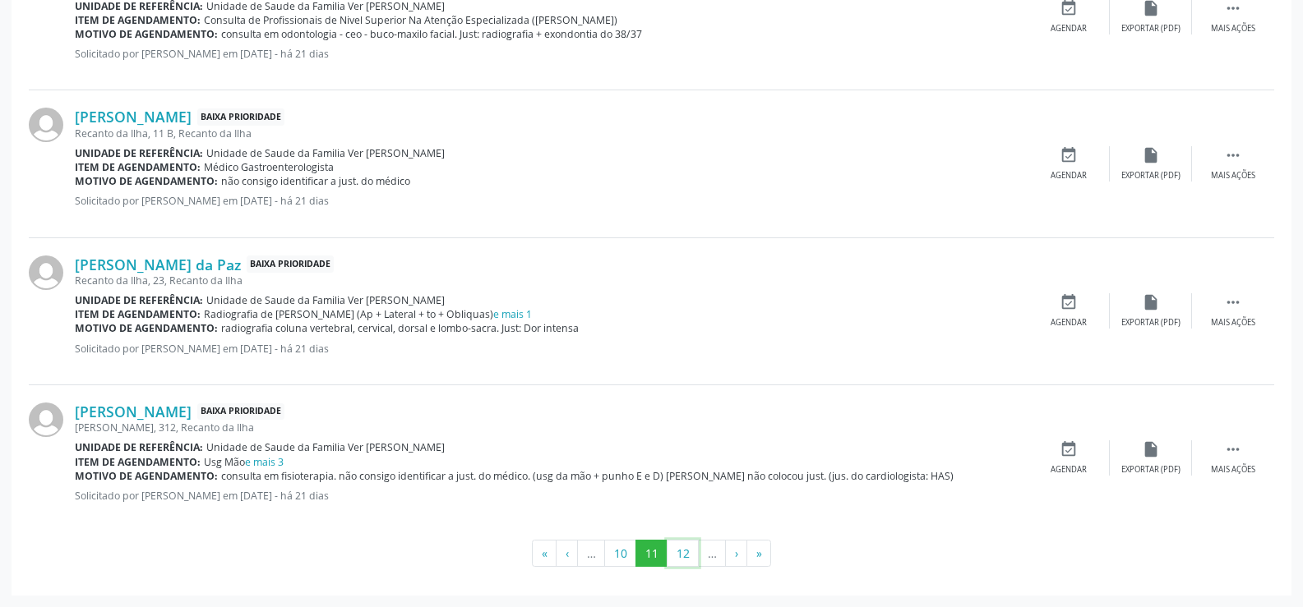
click at [676, 551] on button "12" at bounding box center [683, 554] width 32 height 28
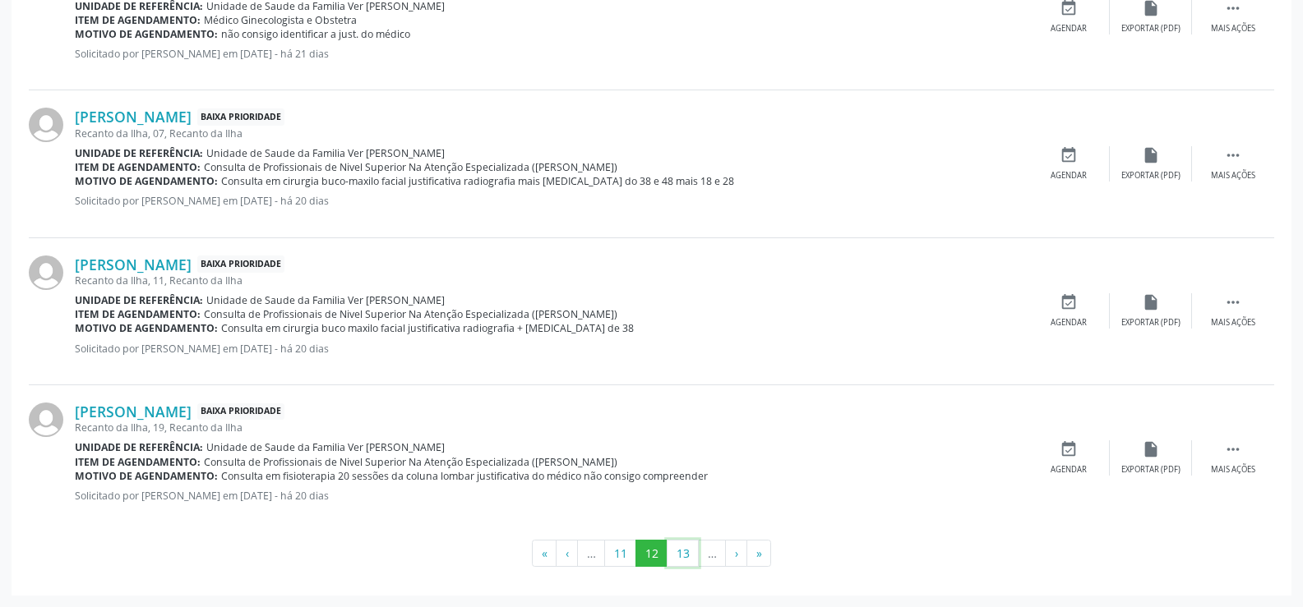
click at [676, 551] on button "13" at bounding box center [683, 554] width 32 height 28
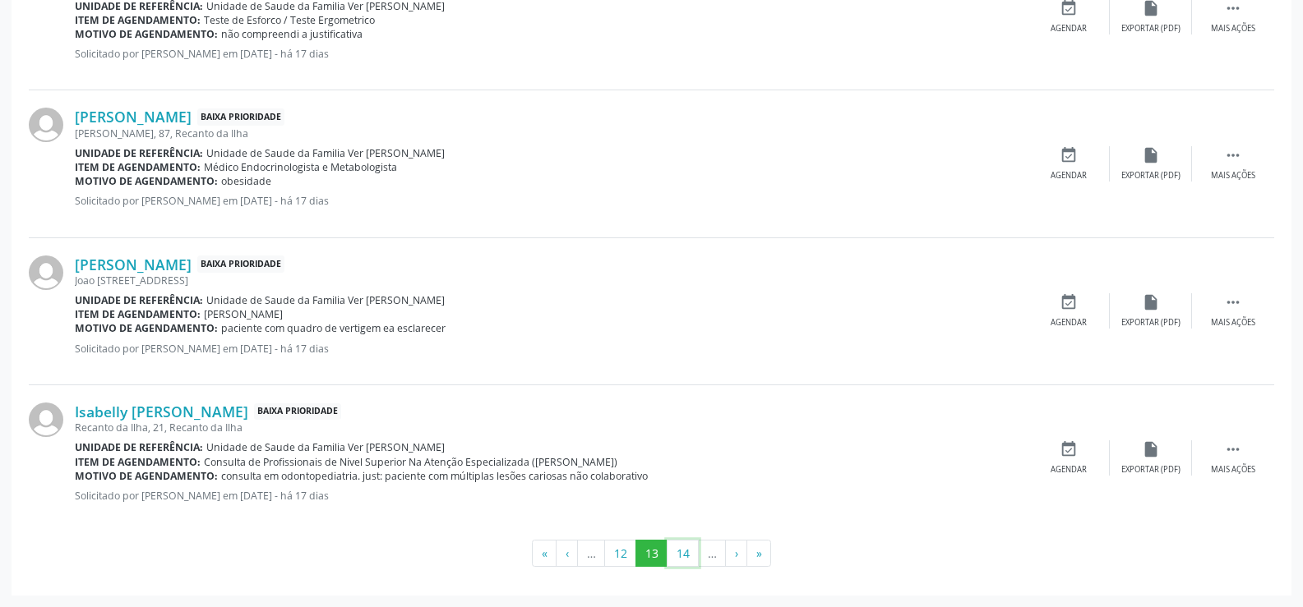
click at [676, 551] on button "14" at bounding box center [683, 554] width 32 height 28
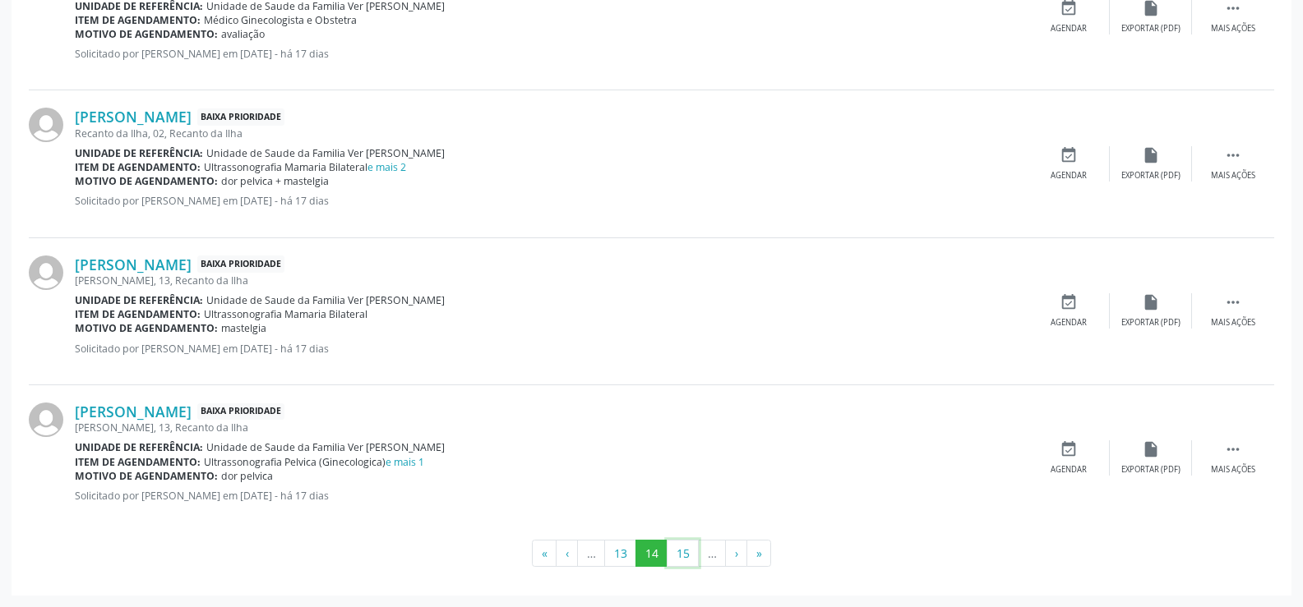
click at [676, 551] on button "15" at bounding box center [683, 554] width 32 height 28
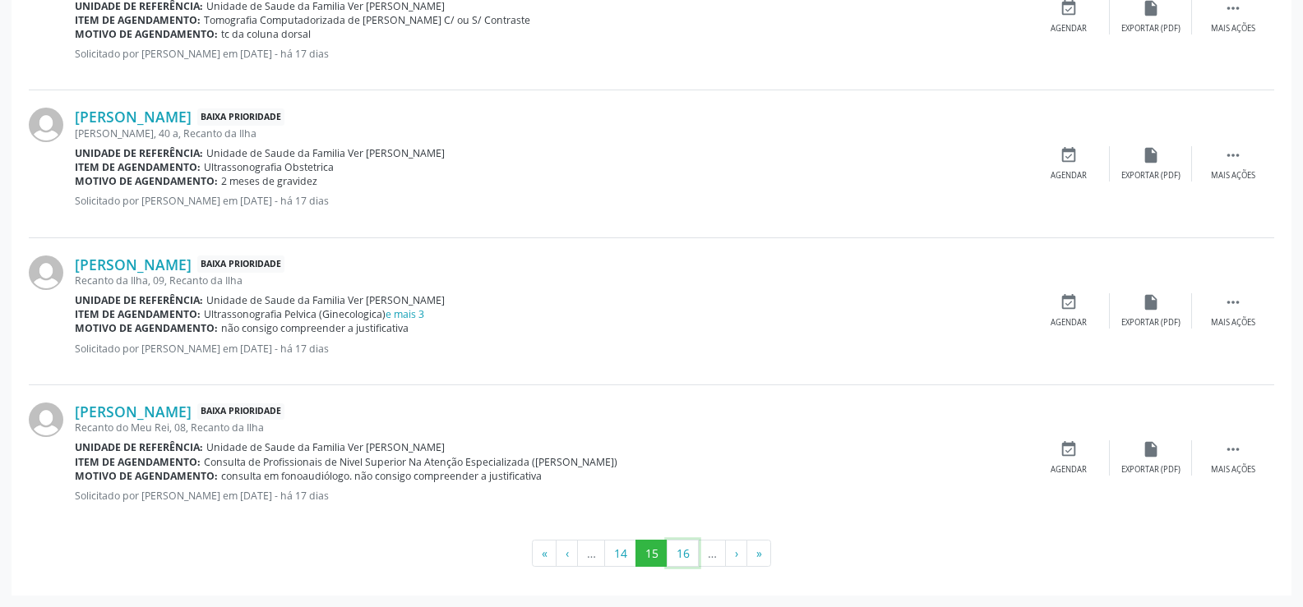
click at [676, 551] on button "16" at bounding box center [683, 554] width 32 height 28
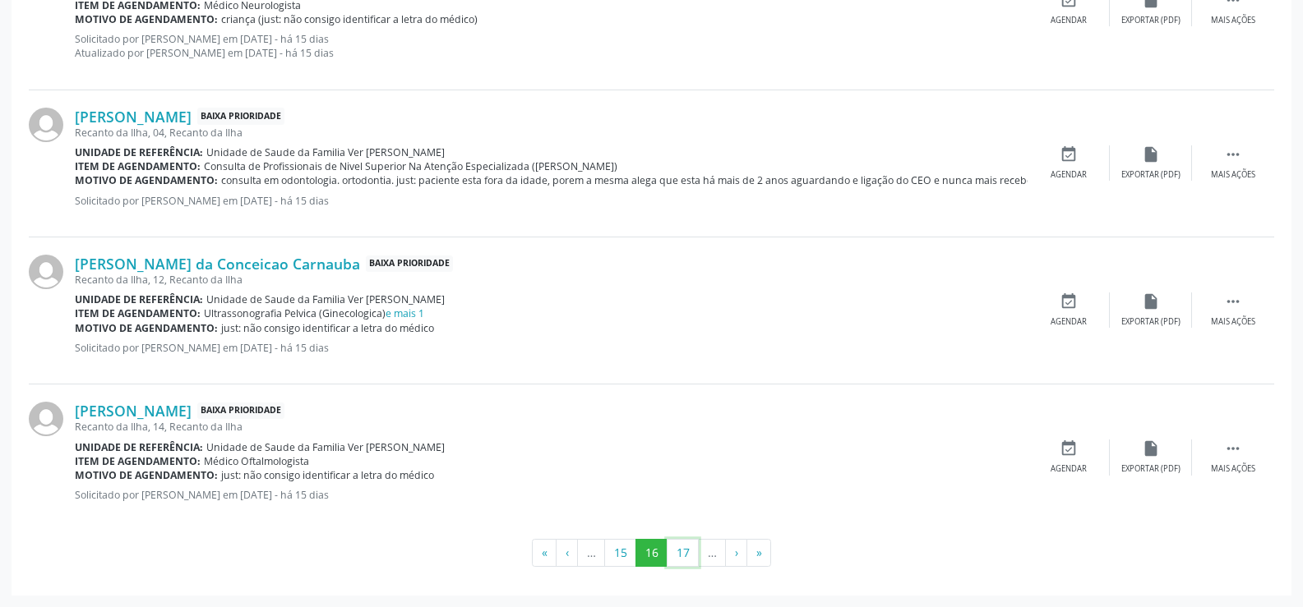
click at [676, 551] on button "17" at bounding box center [683, 553] width 32 height 28
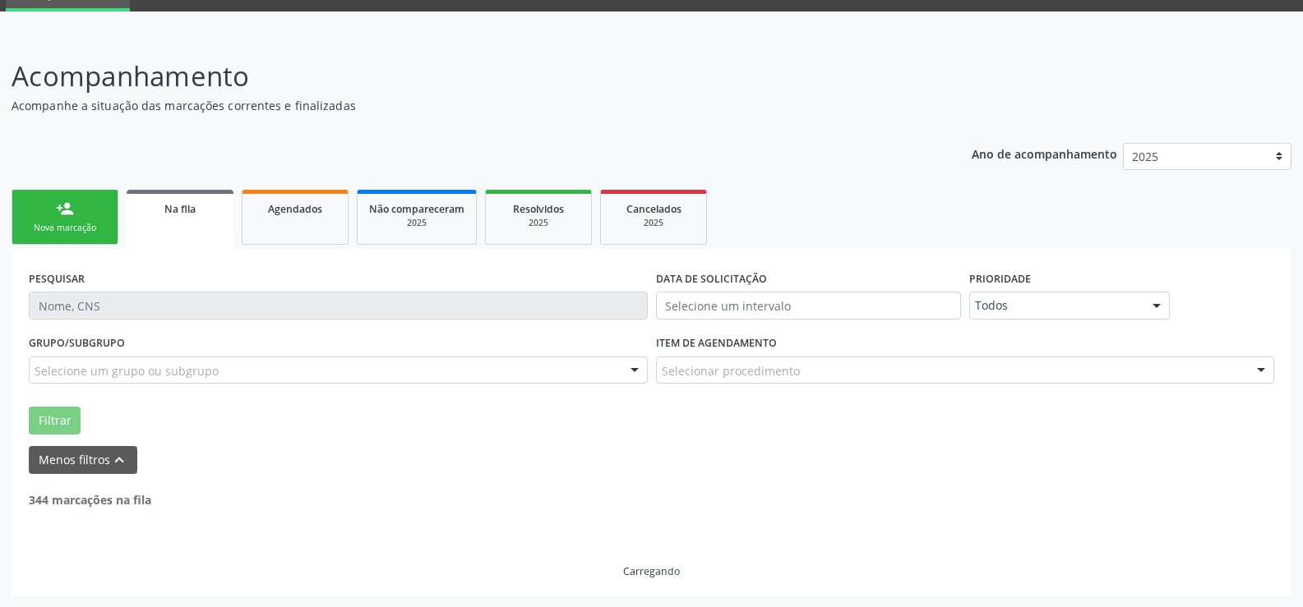
click at [676, 551] on div "Carregando" at bounding box center [651, 544] width 1245 height 70
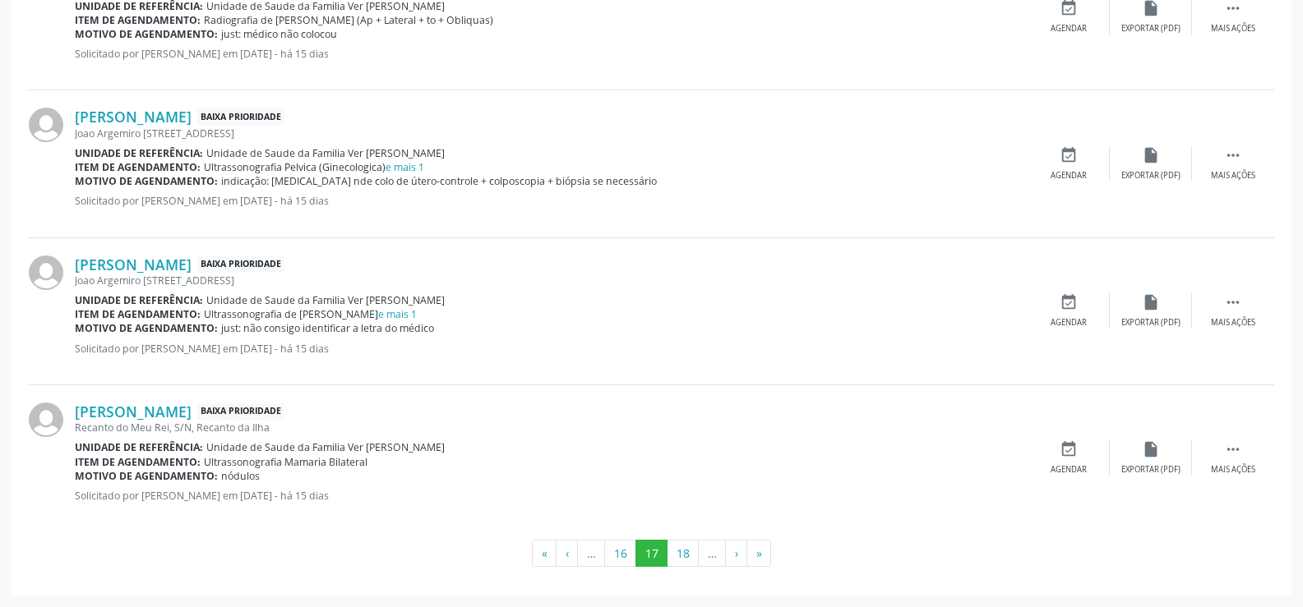
click at [676, 551] on button "18" at bounding box center [683, 554] width 32 height 28
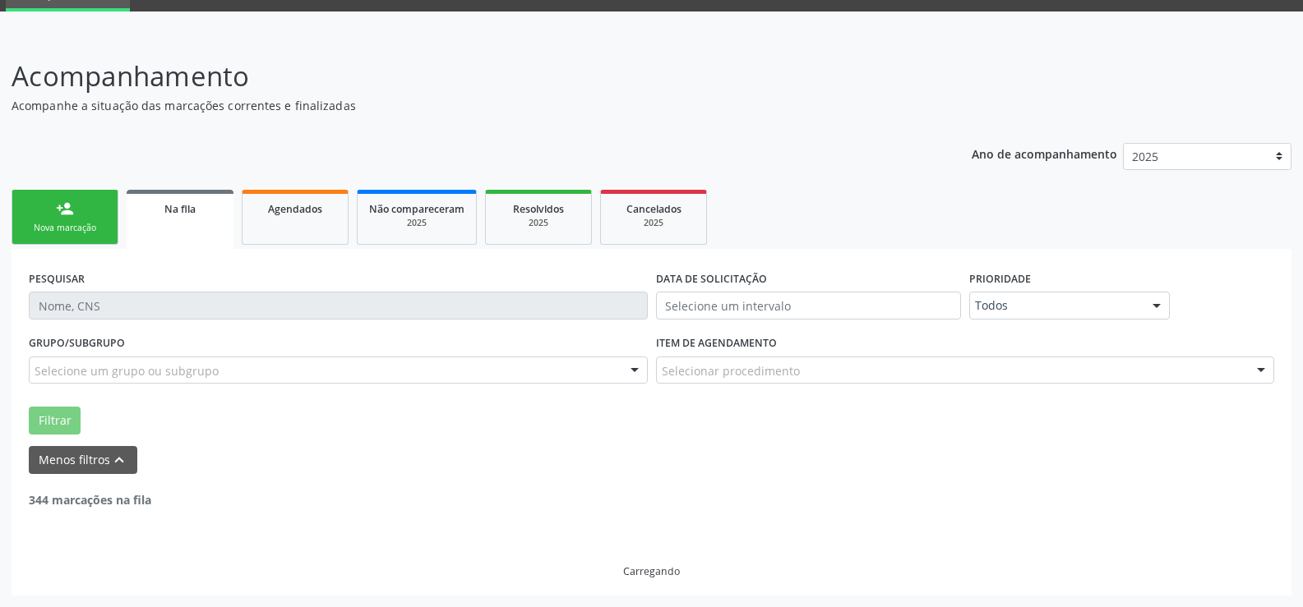
click at [676, 551] on div "Carregando" at bounding box center [651, 544] width 1245 height 70
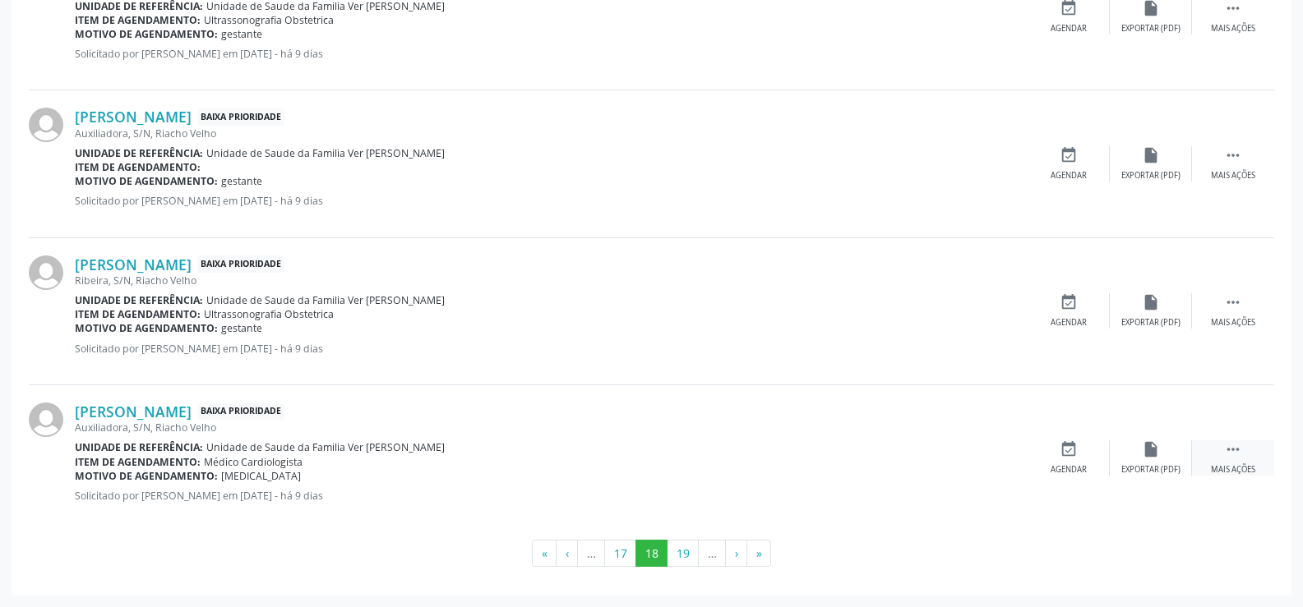
click at [1235, 454] on icon "" at bounding box center [1233, 450] width 18 height 18
click at [1061, 316] on div "event_available Agendar" at bounding box center [1069, 310] width 82 height 35
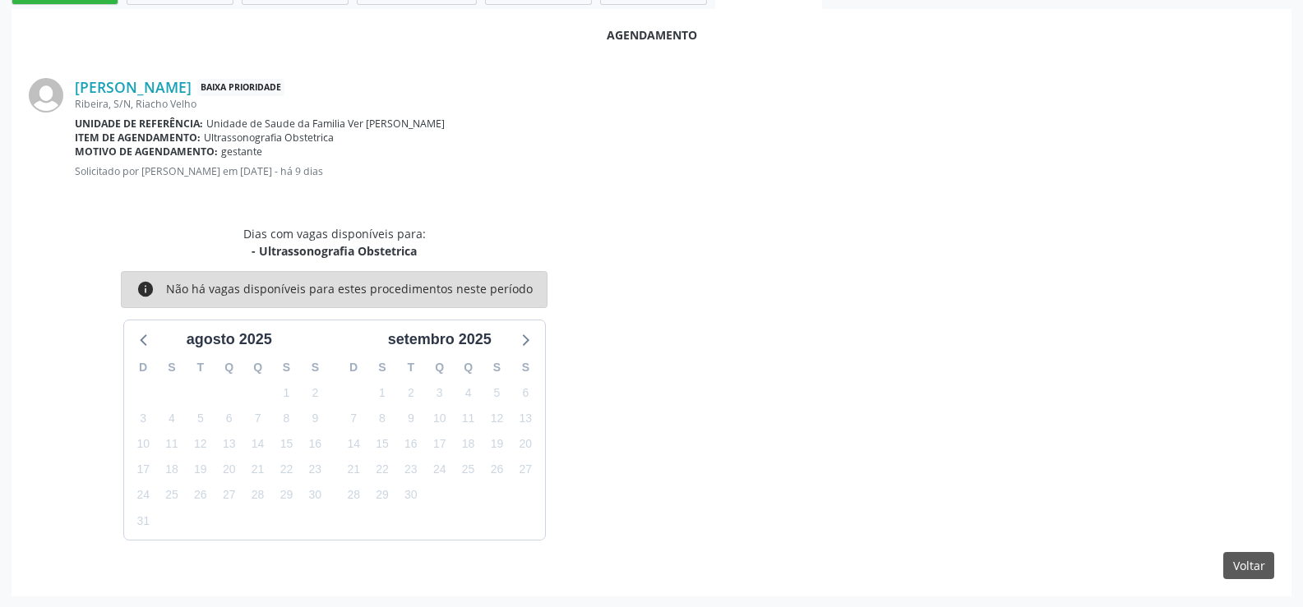
scroll to position [320, 0]
click at [1255, 564] on button "Voltar" at bounding box center [1248, 566] width 51 height 28
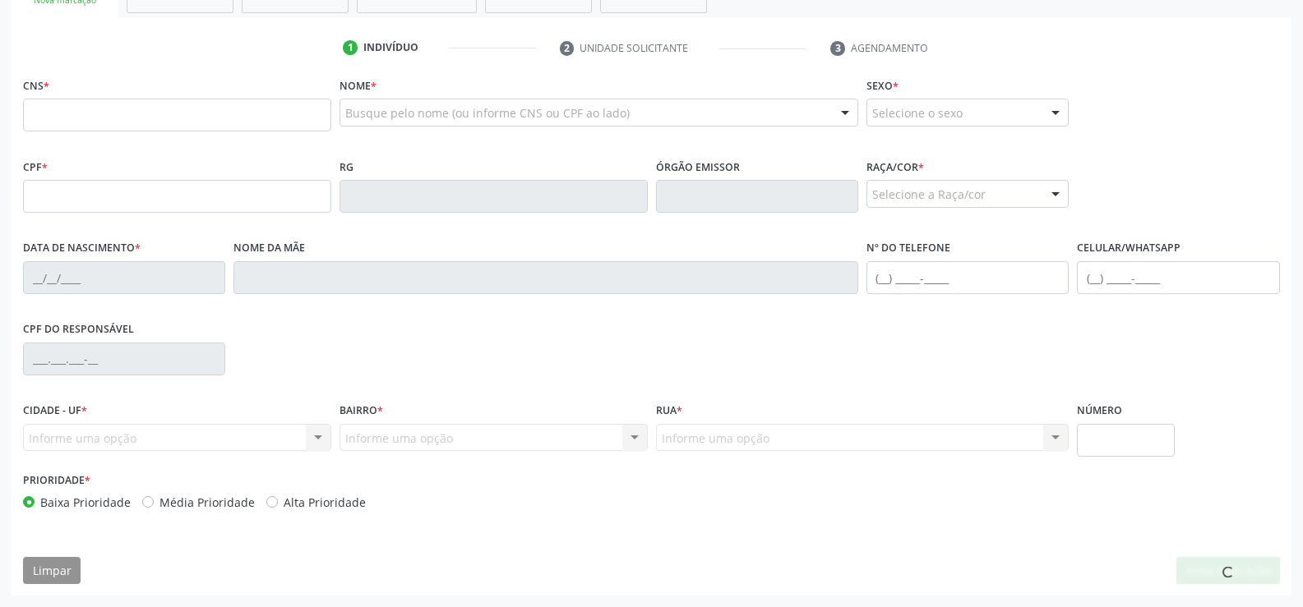
scroll to position [307, 0]
click at [1255, 564] on div at bounding box center [1228, 571] width 104 height 28
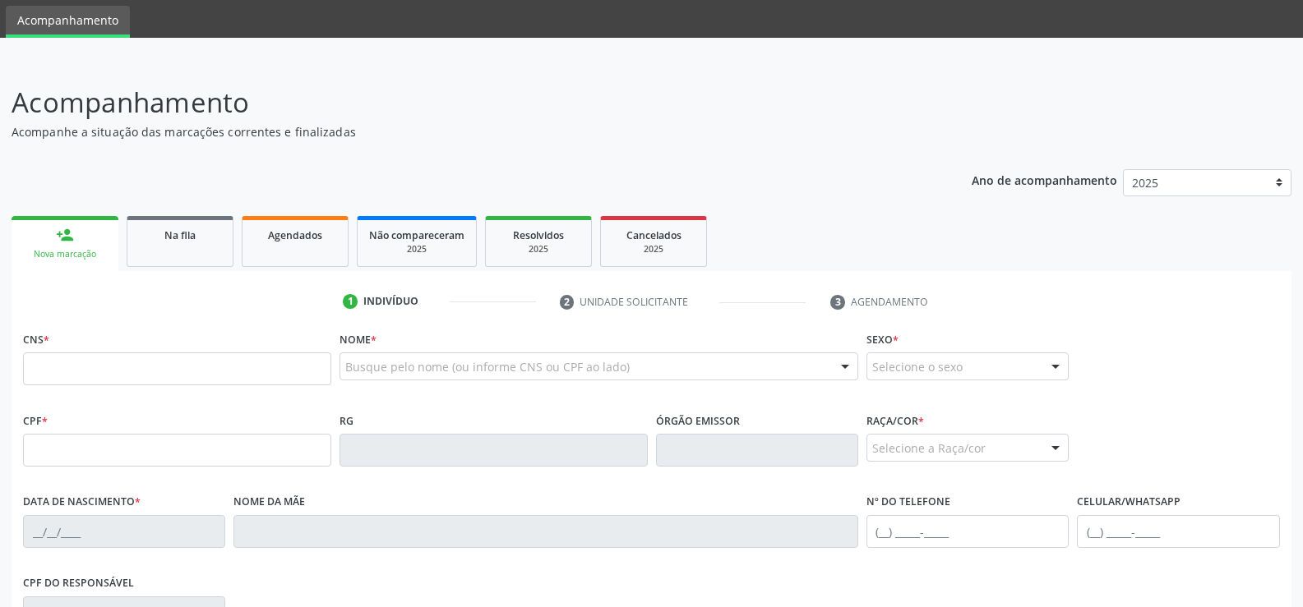
scroll to position [82, 0]
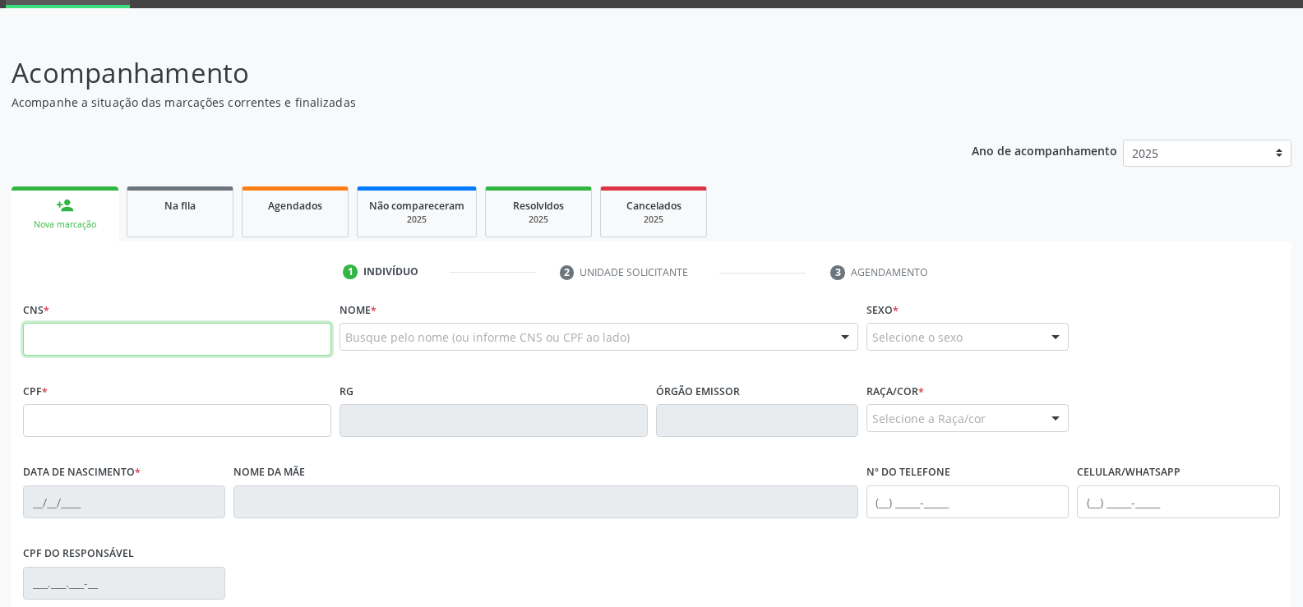
click at [58, 344] on input "text" at bounding box center [177, 339] width 308 height 33
type input "707 6022 6082 3994"
type input "061.299.954-82"
type input "[DATE]"
type input "[US_STATE] de [GEOGRAPHIC_DATA]"
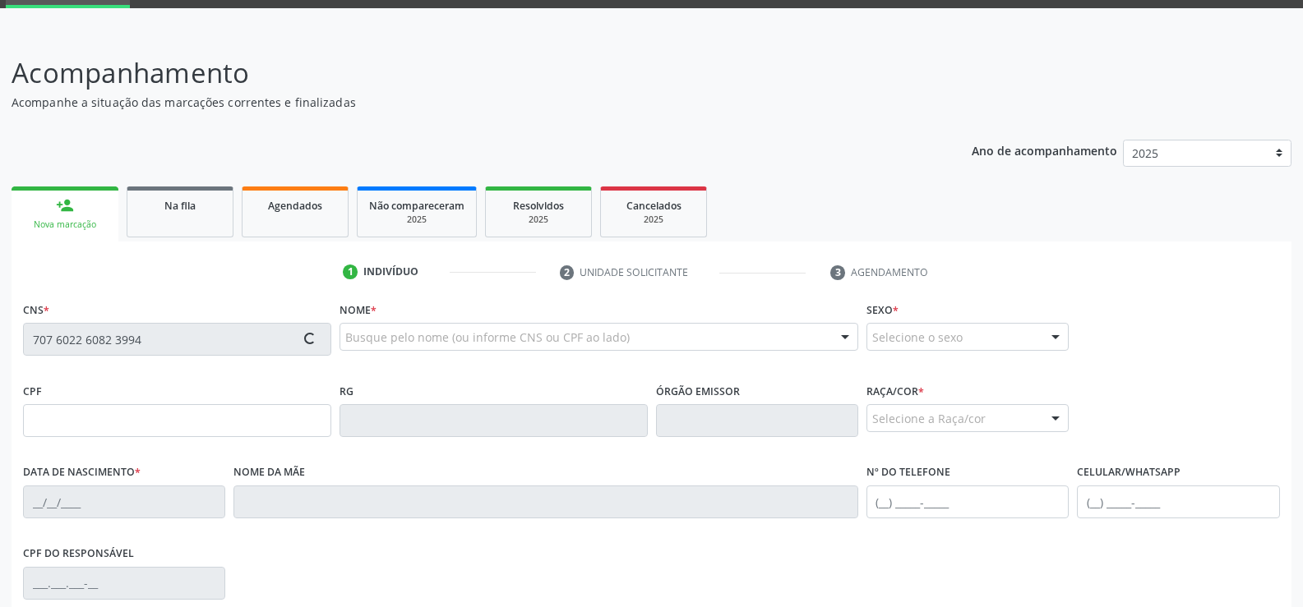
type input "[PHONE_NUMBER]"
type input "S/N"
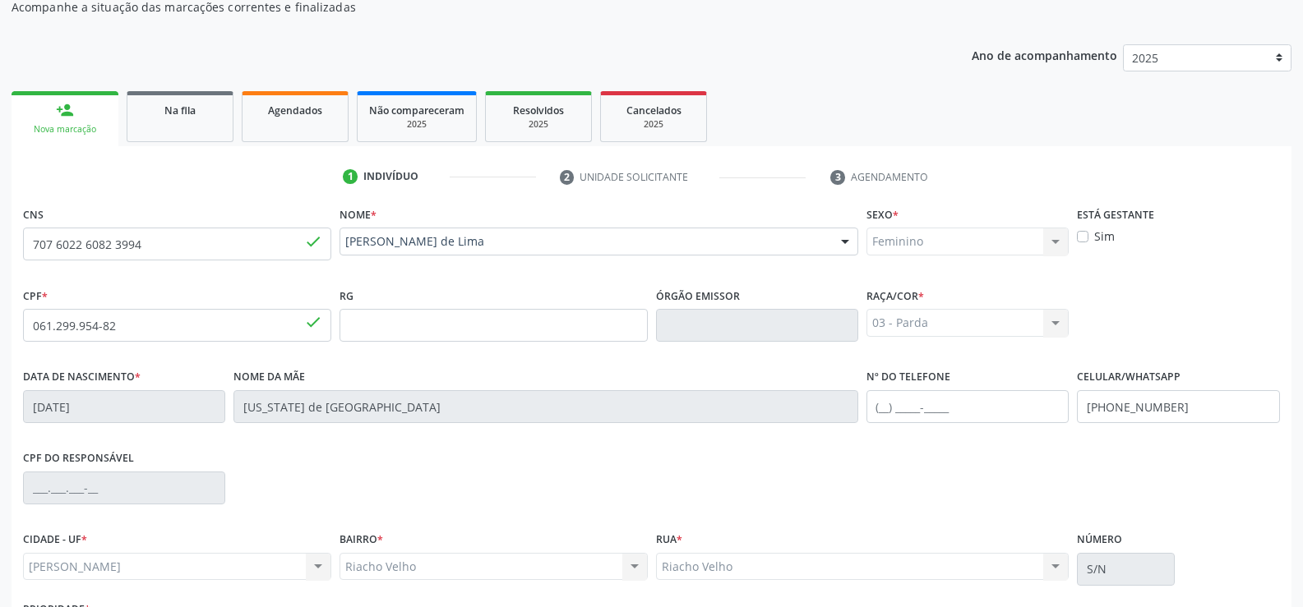
scroll to position [307, 0]
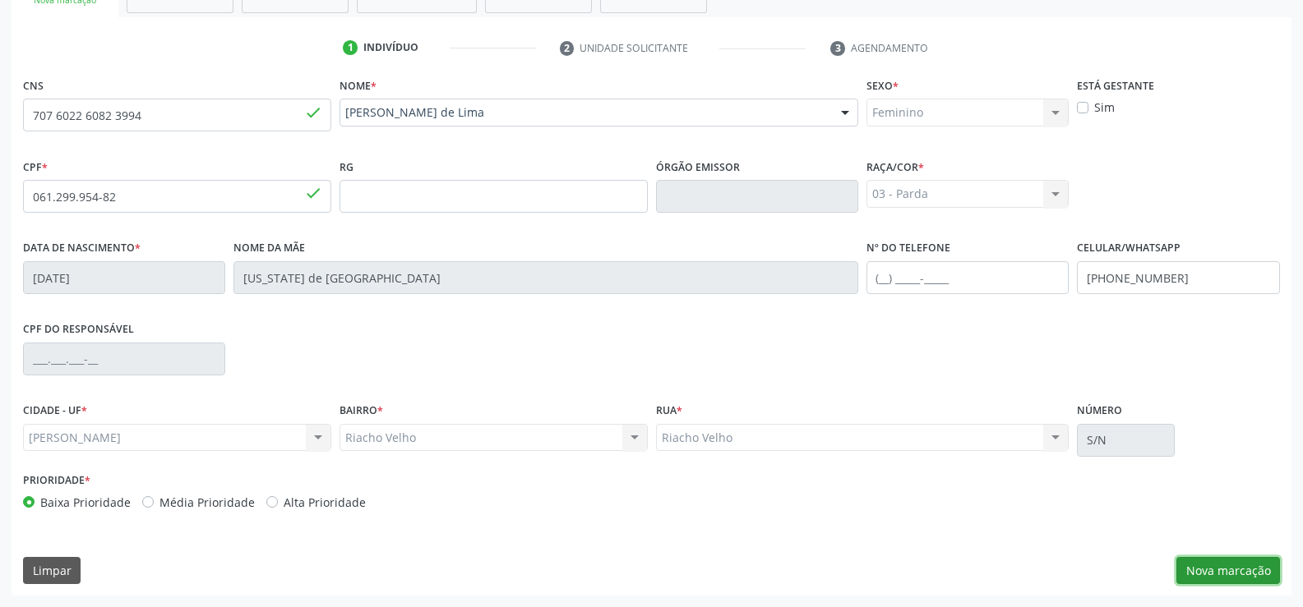
click at [1208, 572] on button "Nova marcação" at bounding box center [1228, 571] width 104 height 28
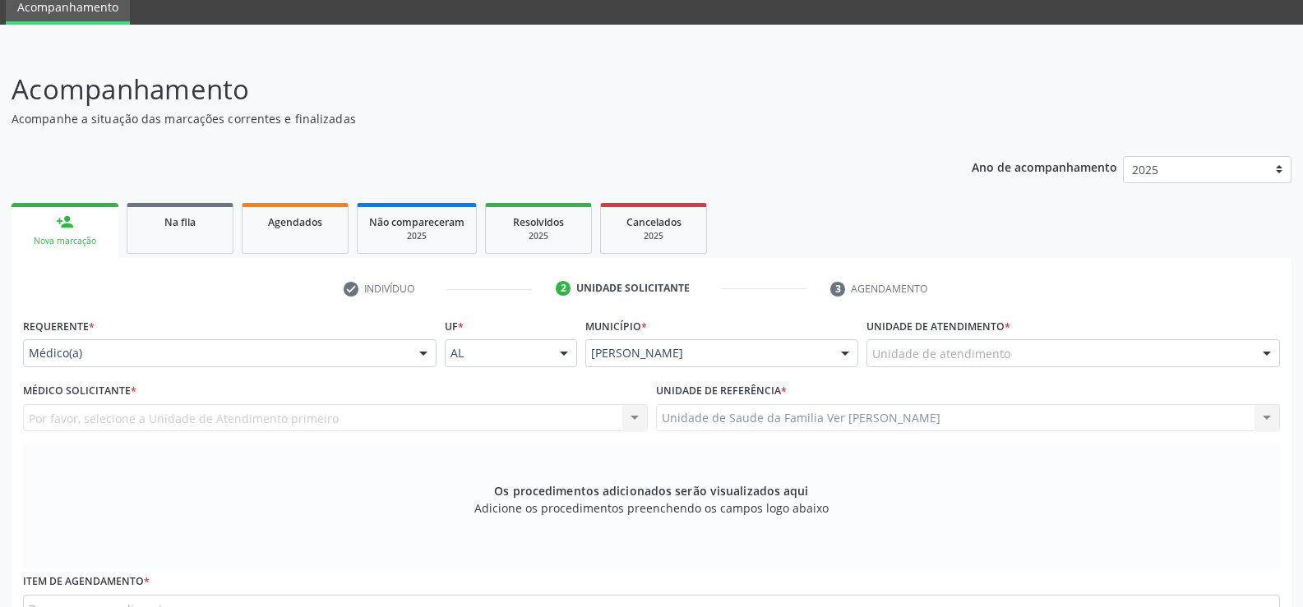
scroll to position [60, 0]
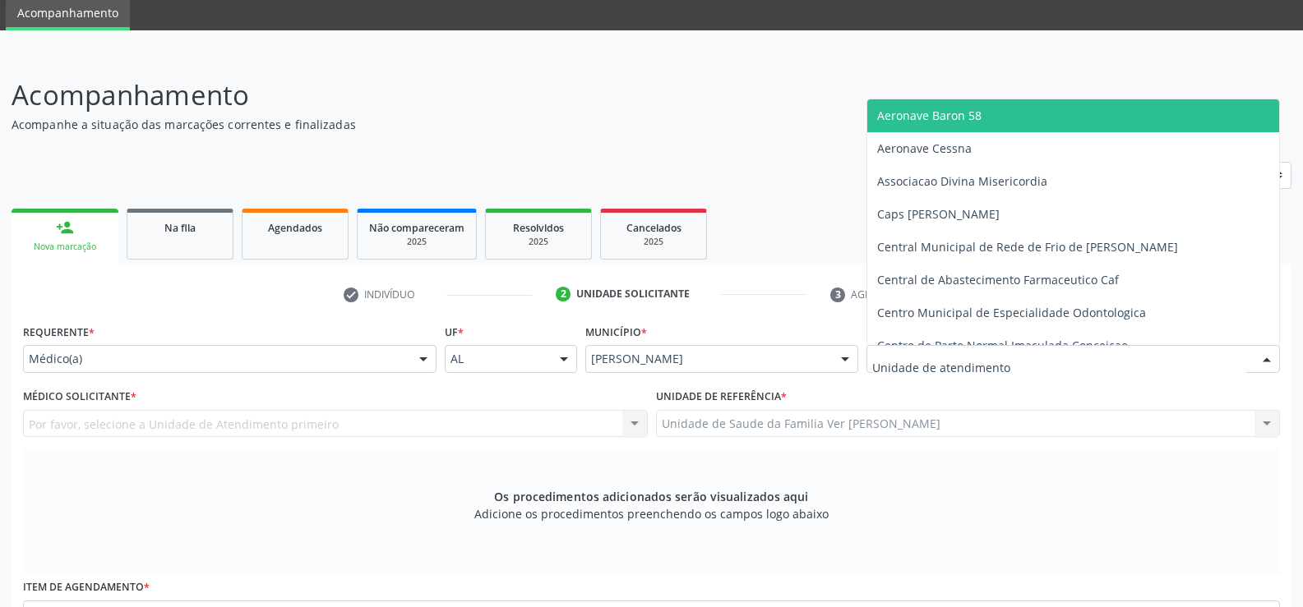
click at [1266, 359] on div at bounding box center [1266, 360] width 25 height 28
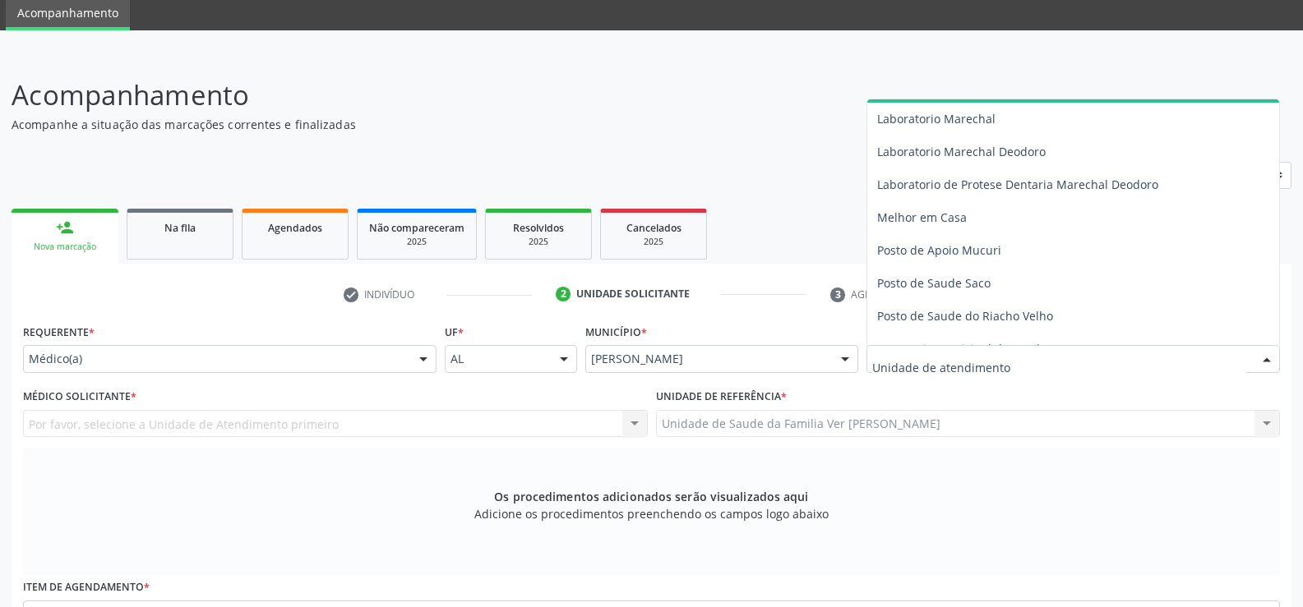
scroll to position [658, 0]
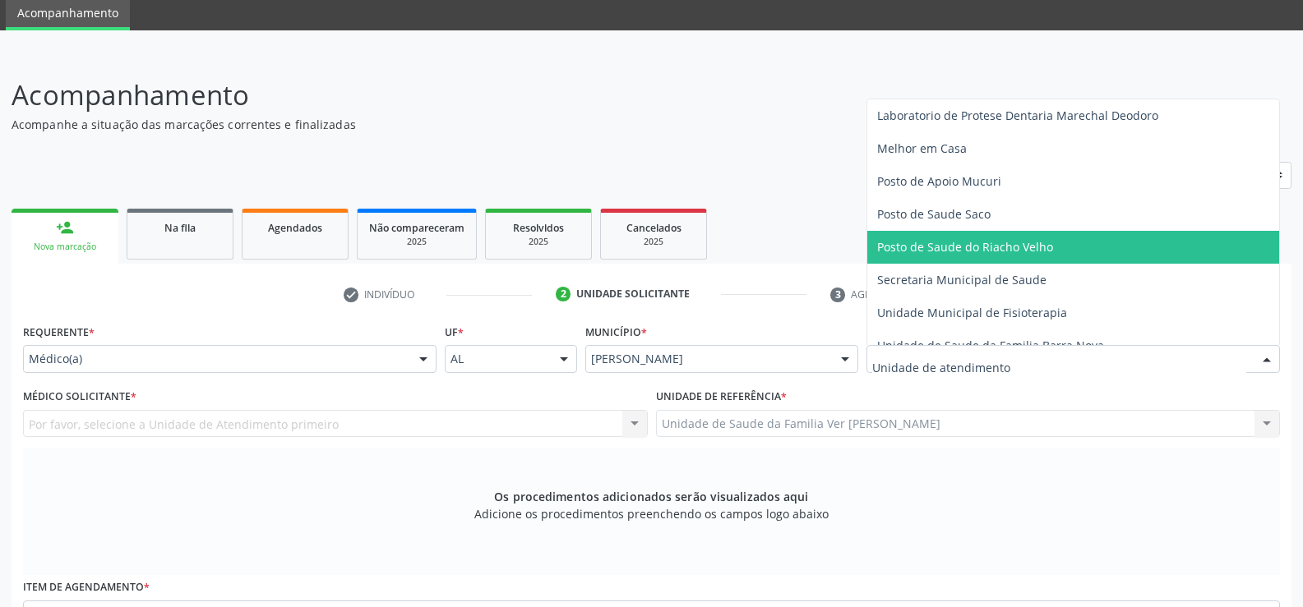
click at [1109, 258] on span "Posto de Saude do Riacho Velho" at bounding box center [1073, 247] width 412 height 33
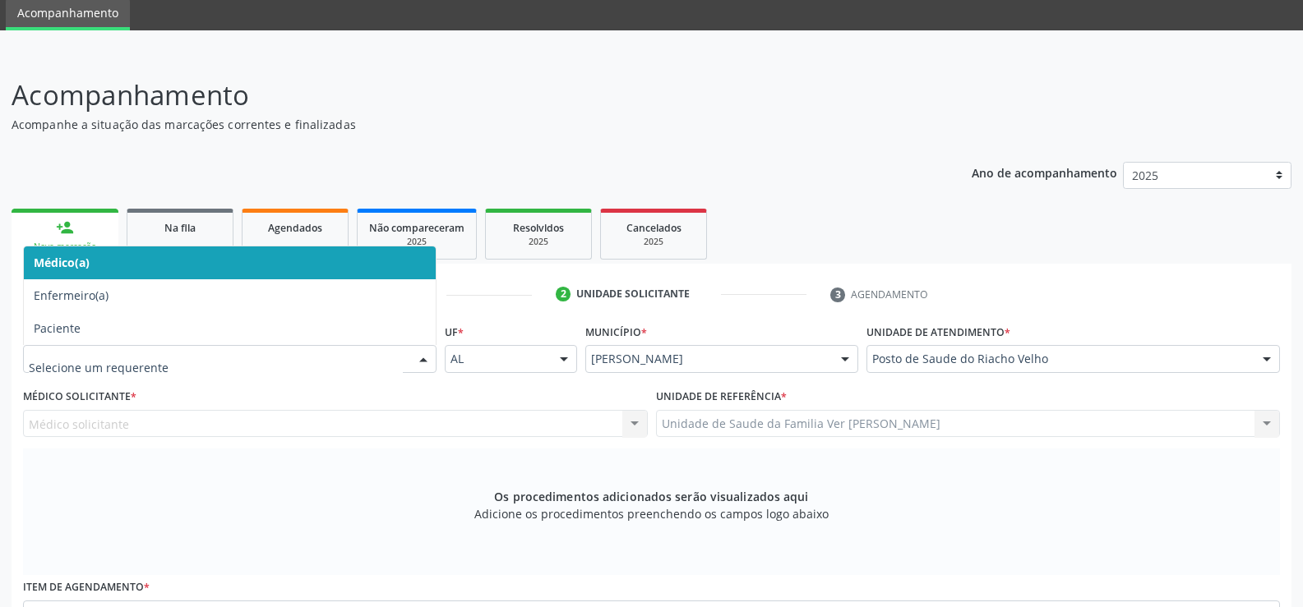
click at [420, 363] on div at bounding box center [423, 360] width 25 height 28
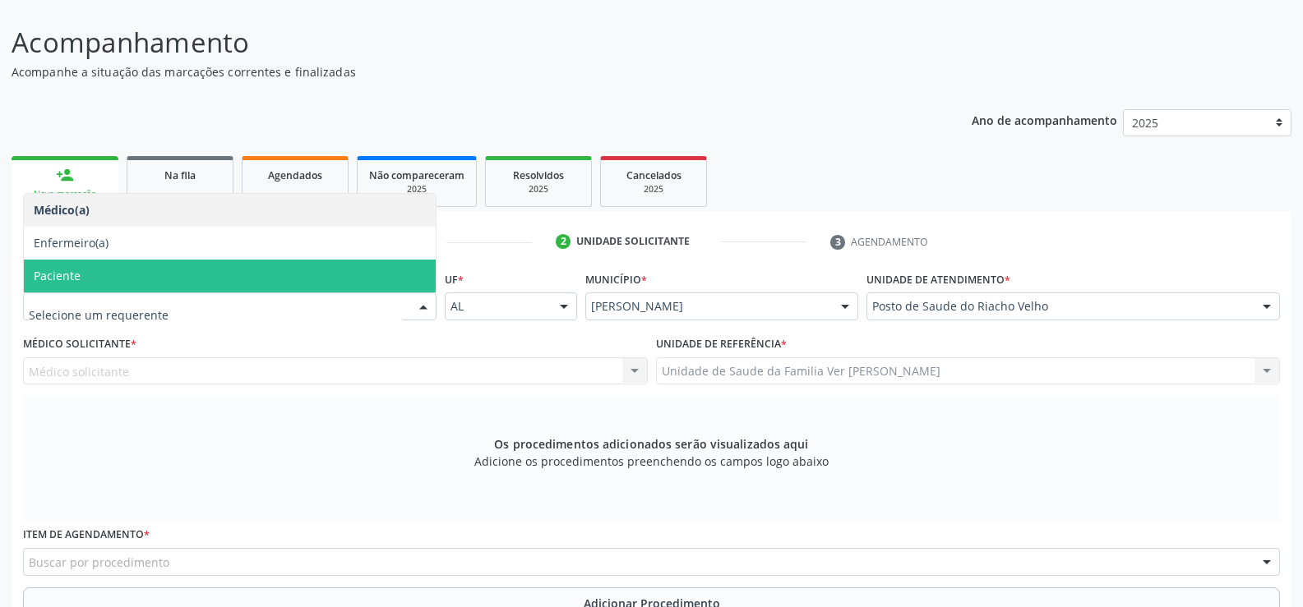
scroll to position [142, 0]
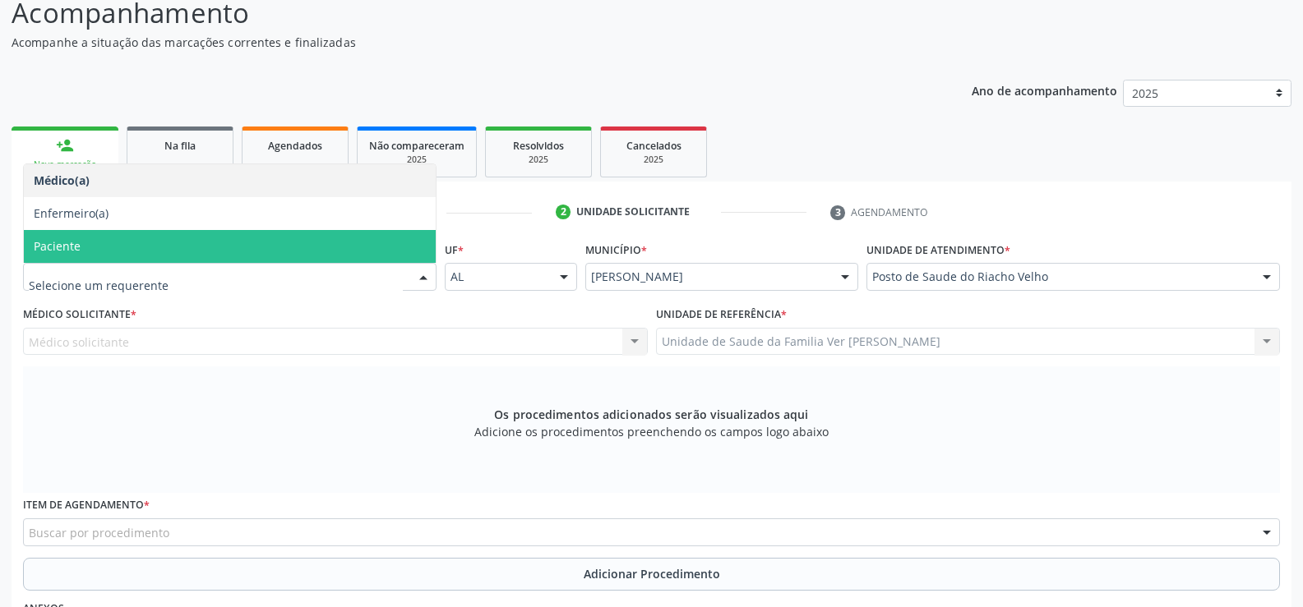
click at [268, 242] on span "Paciente" at bounding box center [230, 246] width 412 height 33
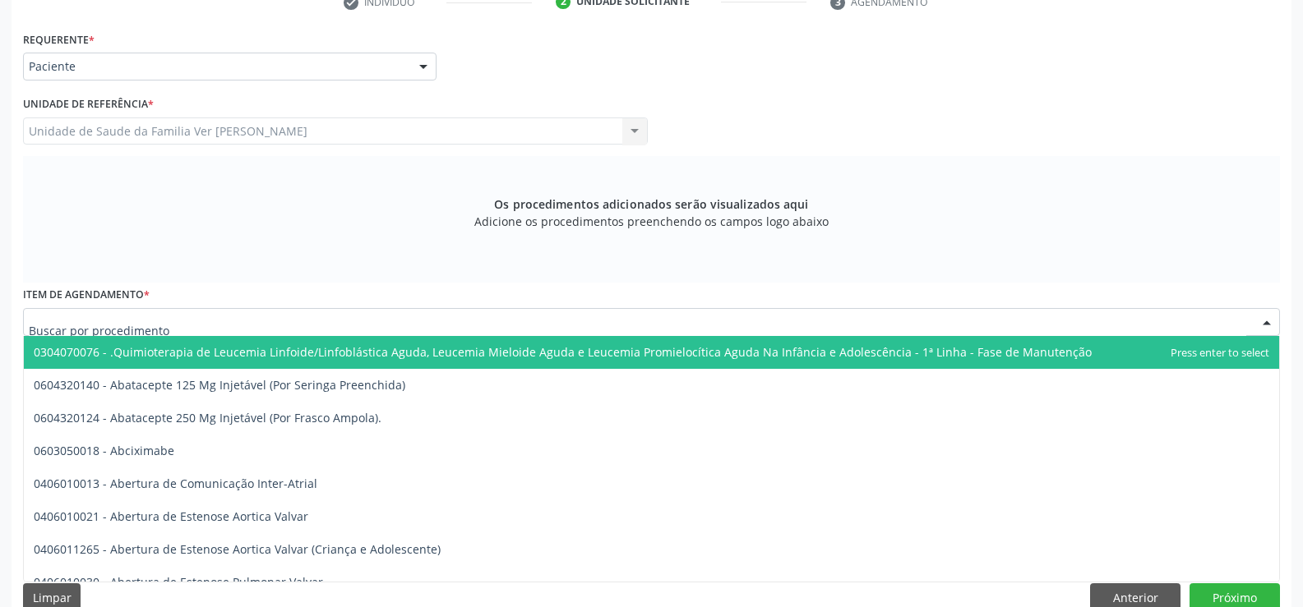
scroll to position [380, 0]
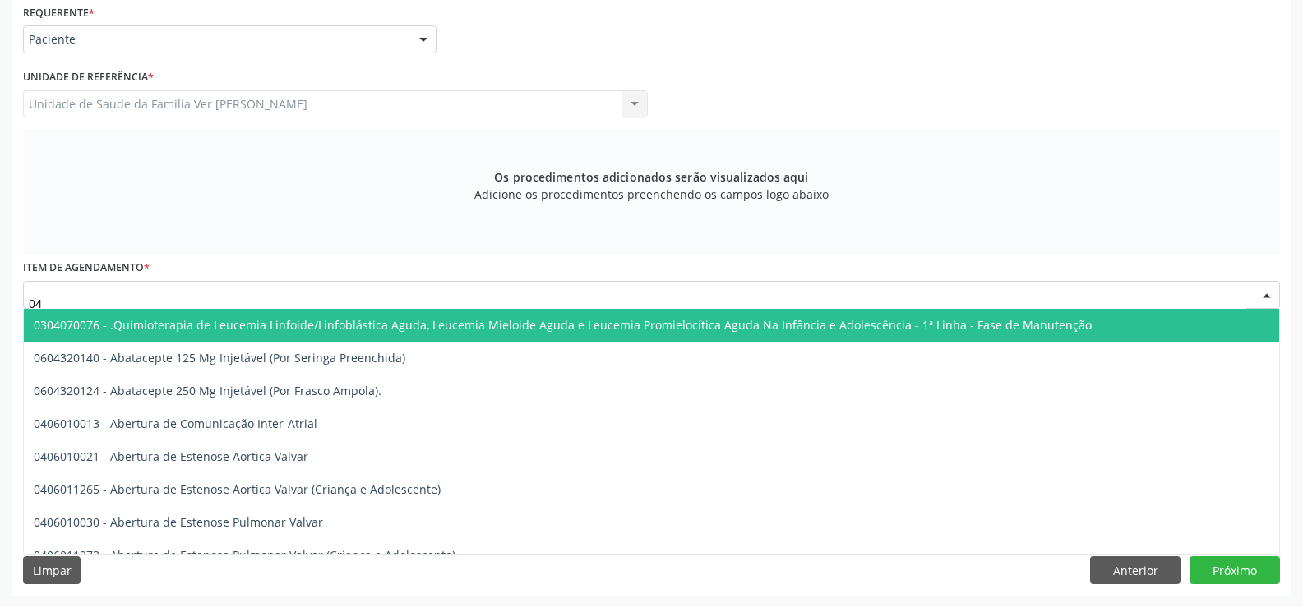
type input "0"
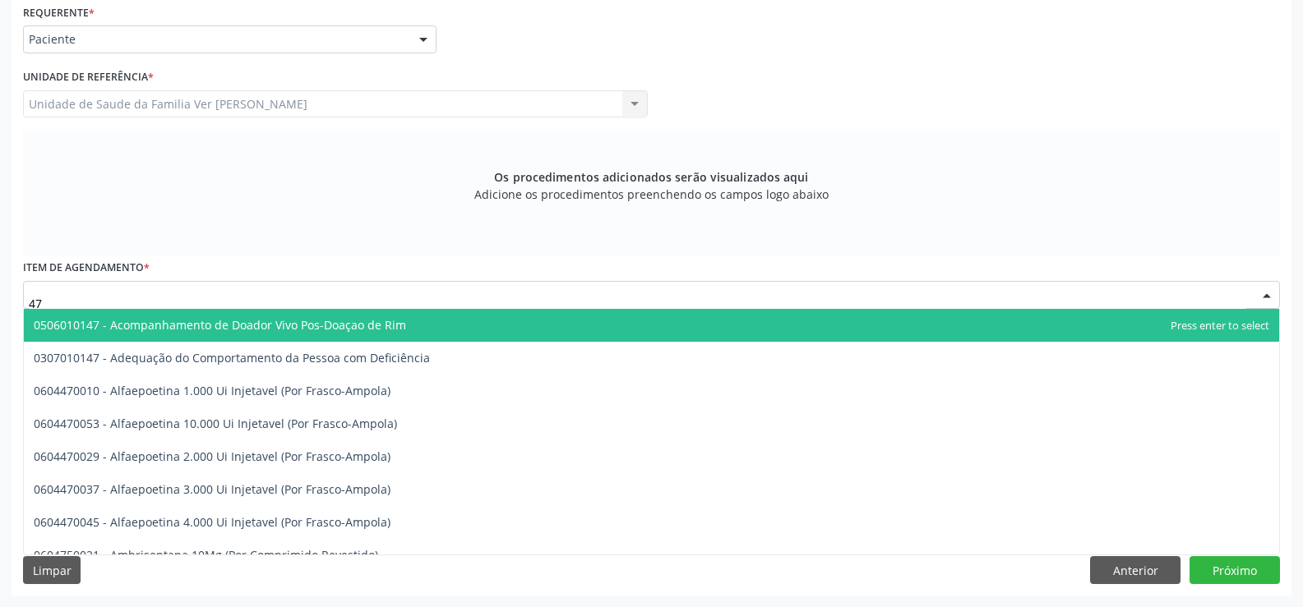
type input "4"
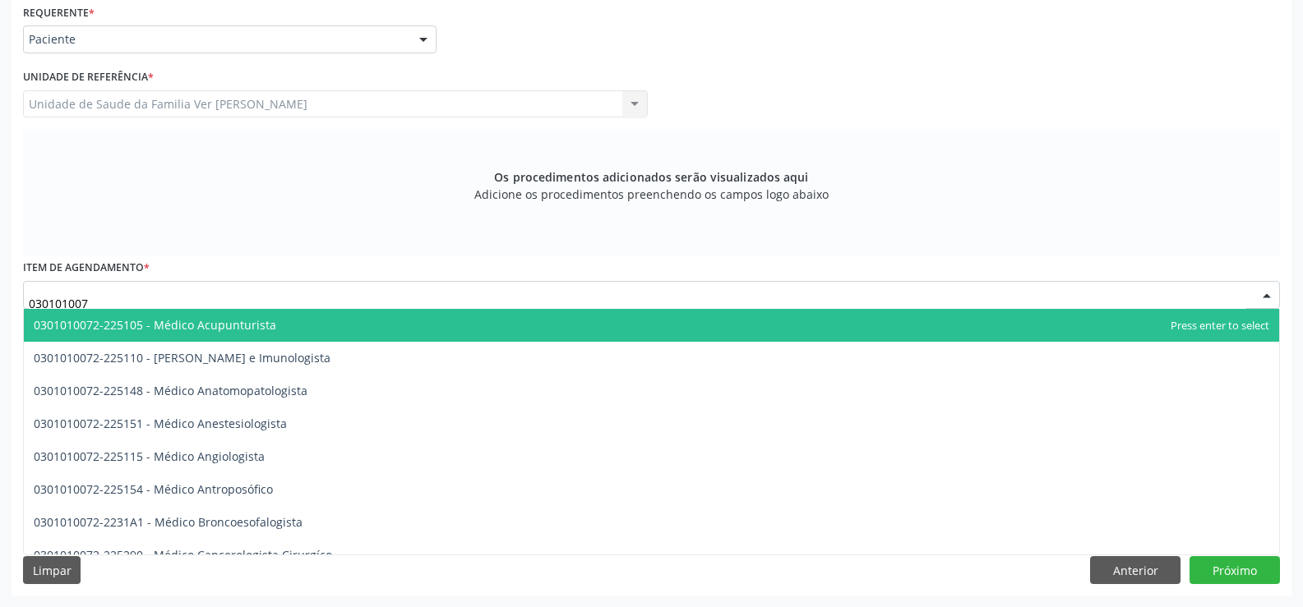
type input "0301010072"
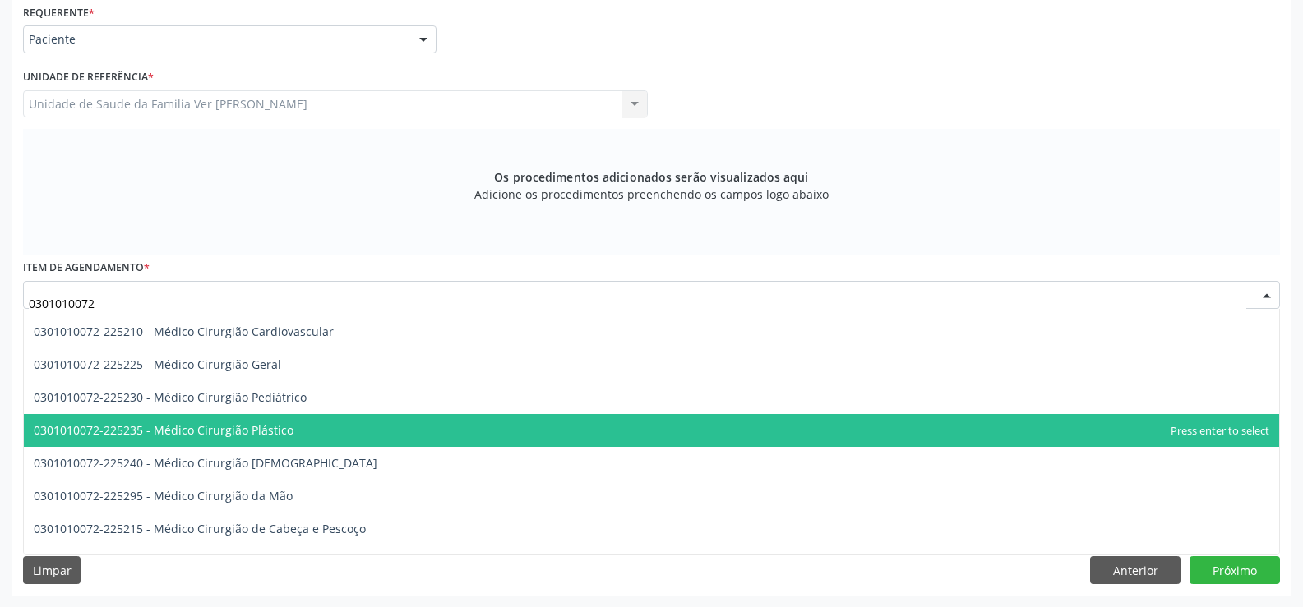
scroll to position [329, 0]
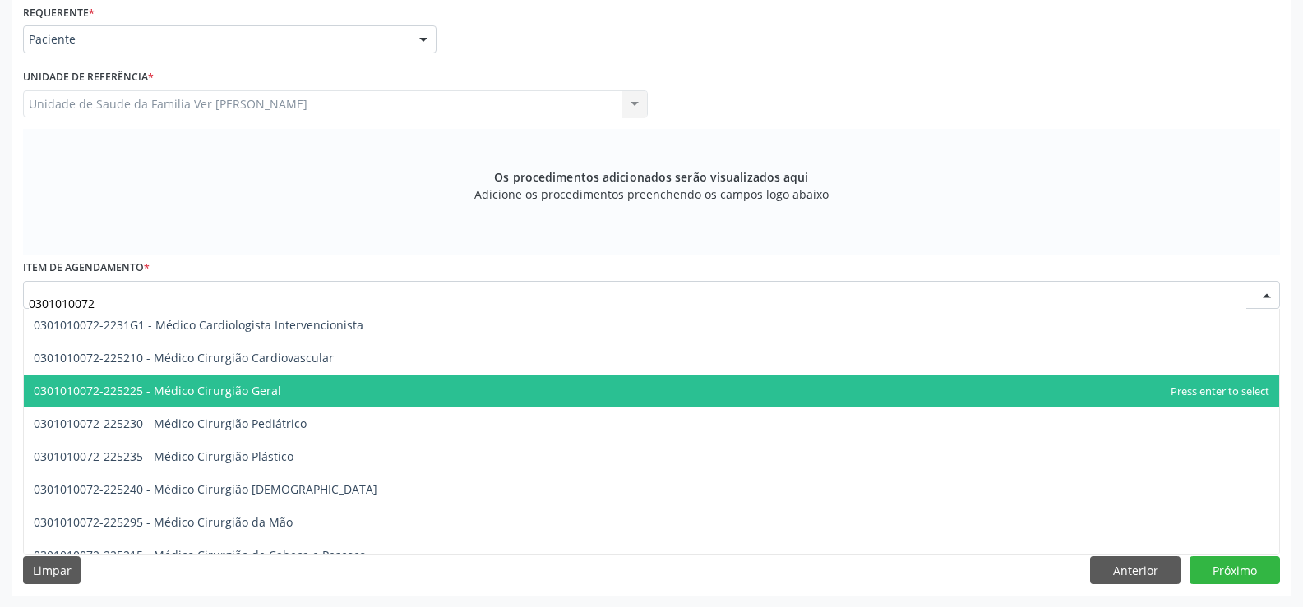
click at [733, 376] on span "0301010072-225225 - Médico Cirurgião Geral" at bounding box center [651, 391] width 1255 height 33
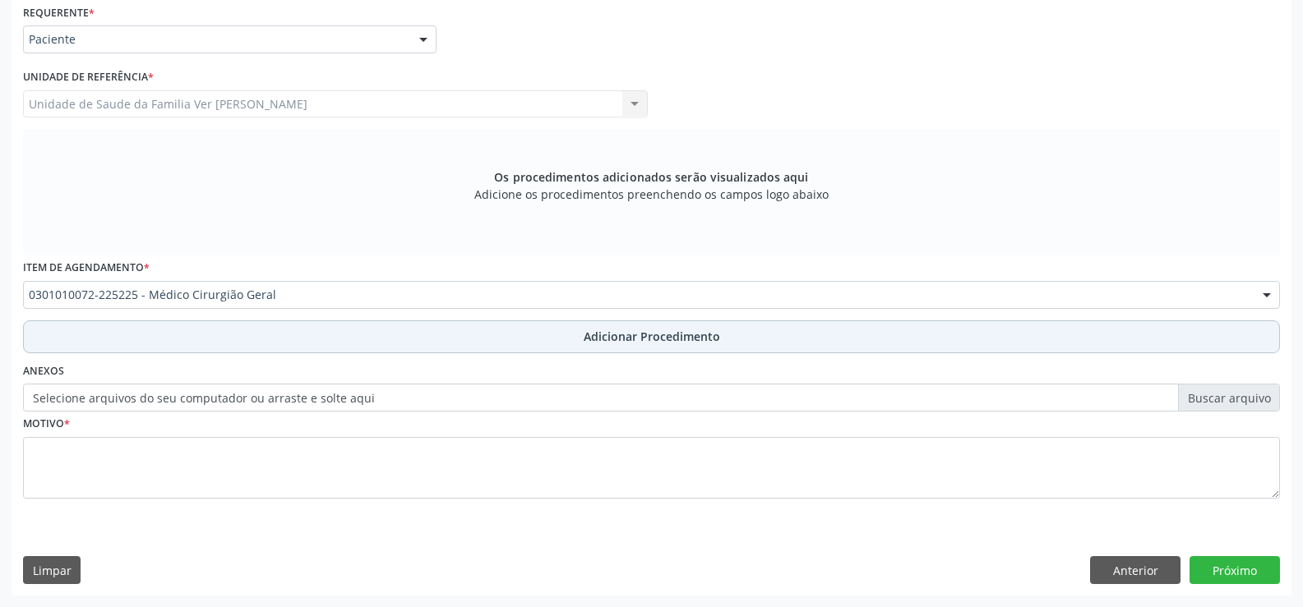
click at [677, 337] on span "Adicionar Procedimento" at bounding box center [652, 336] width 136 height 17
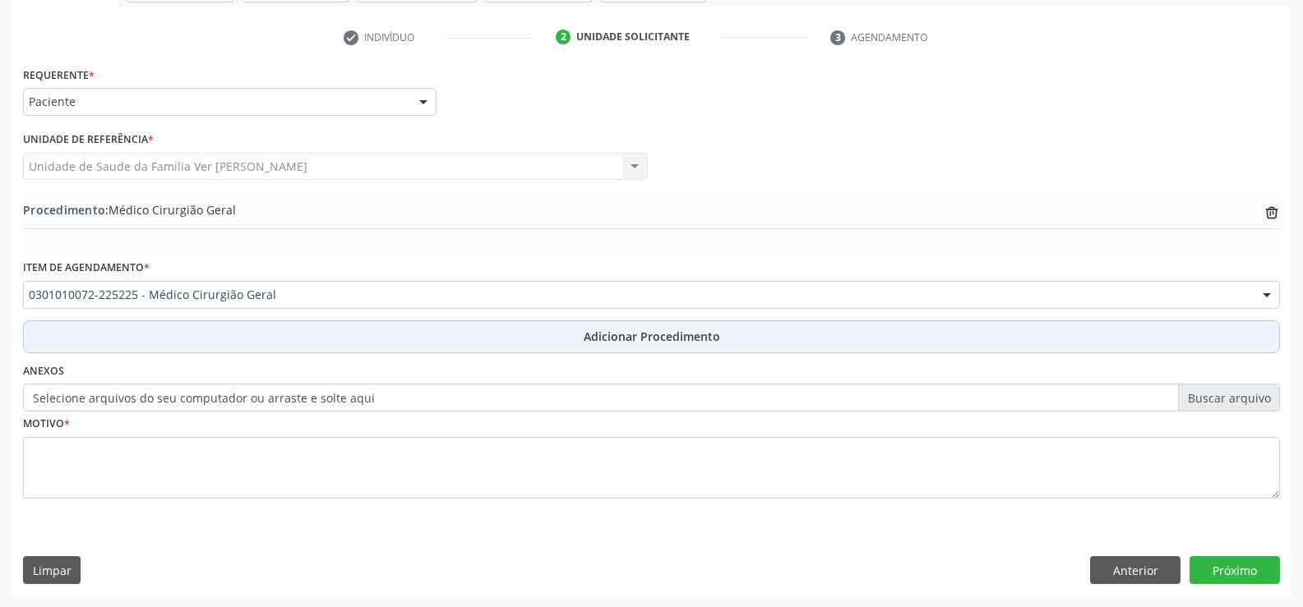
scroll to position [317, 0]
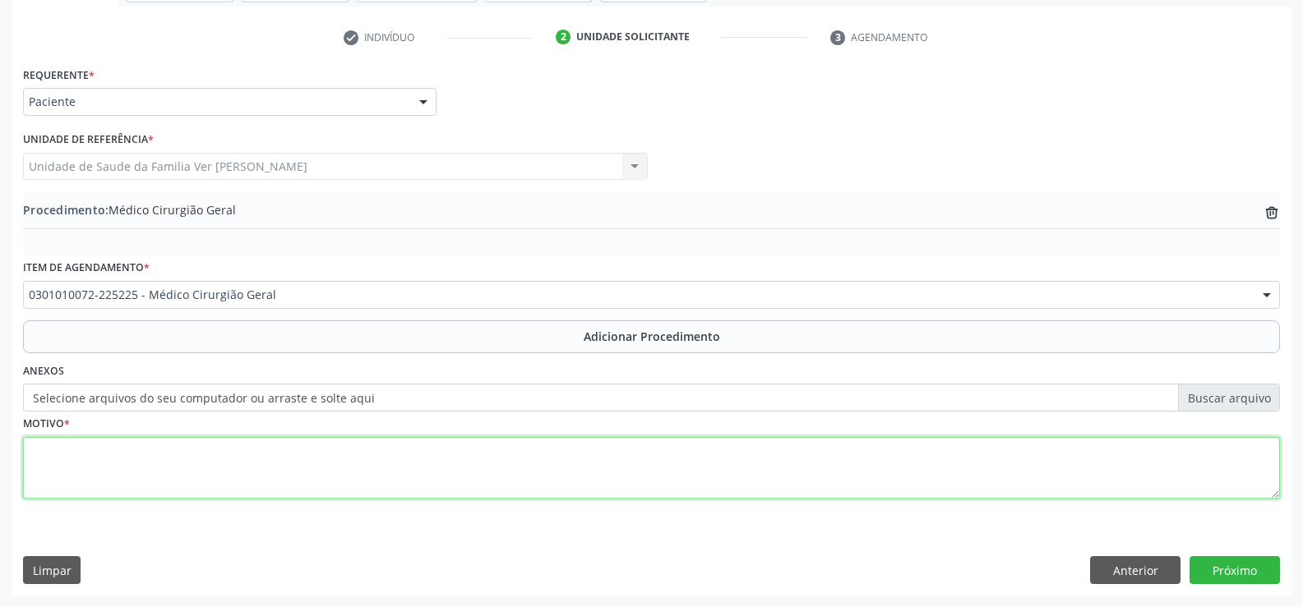
click at [91, 447] on textarea at bounding box center [651, 468] width 1257 height 62
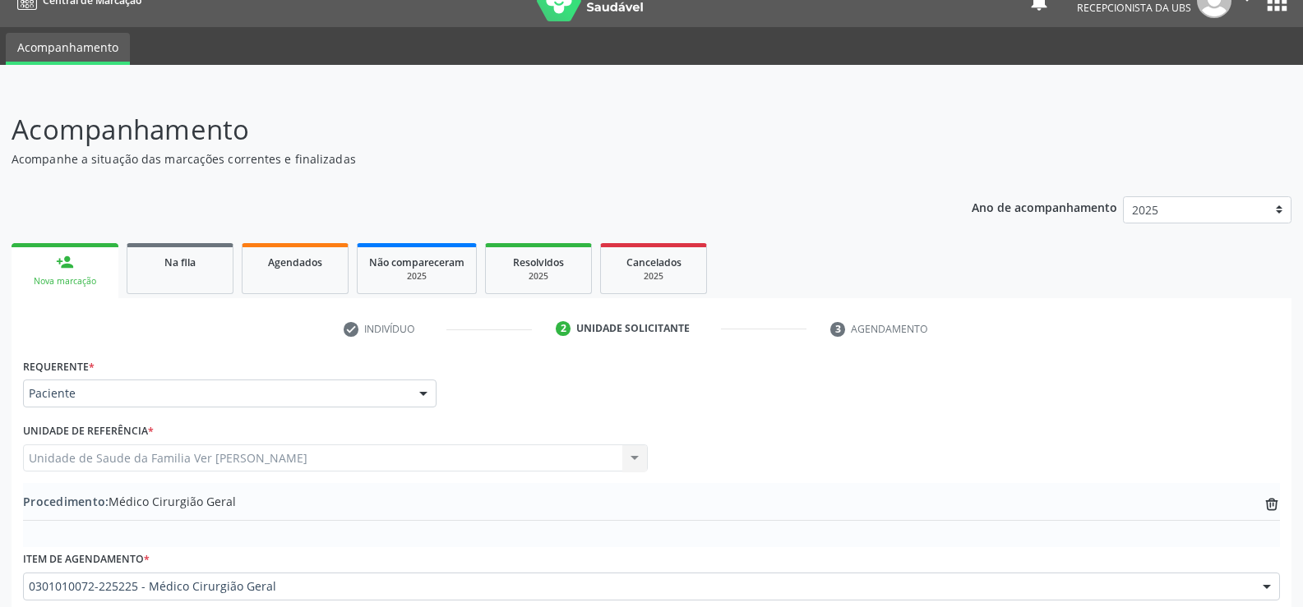
scroll to position [0, 0]
